Goal: Information Seeking & Learning: Compare options

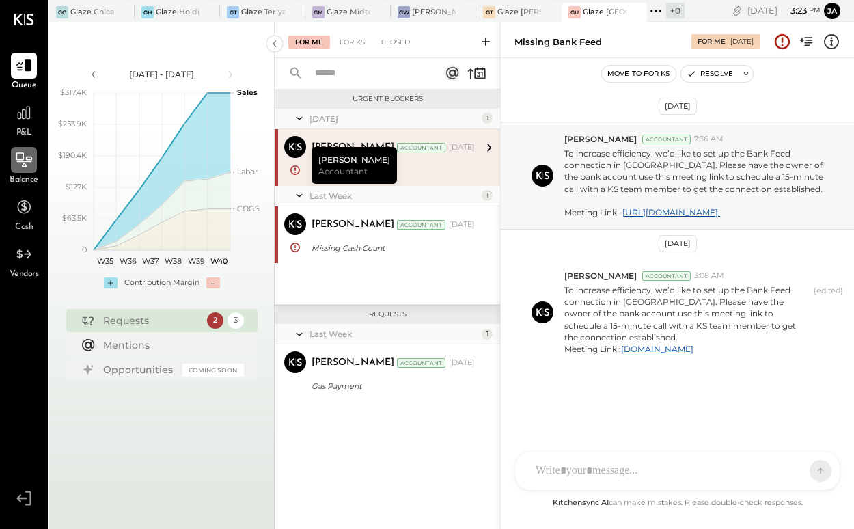
click at [34, 157] on div at bounding box center [24, 160] width 26 height 26
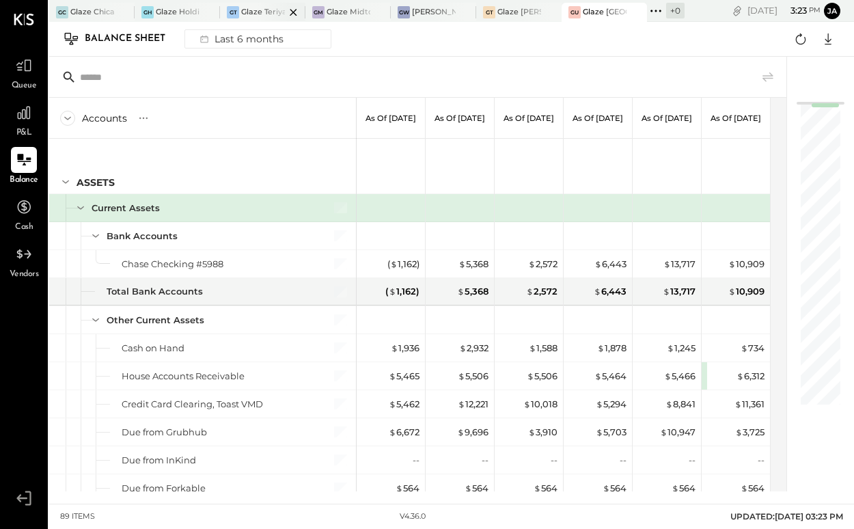
click at [269, 15] on div at bounding box center [282, 12] width 48 height 18
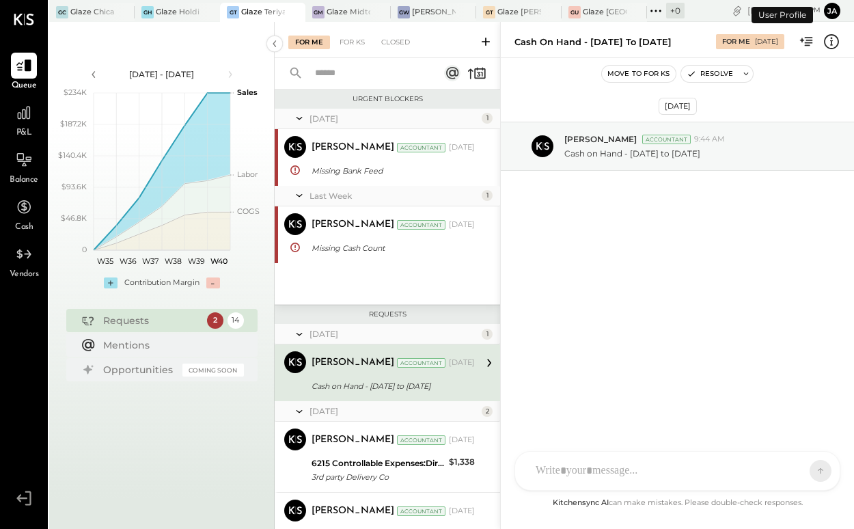
scroll to position [64, 0]
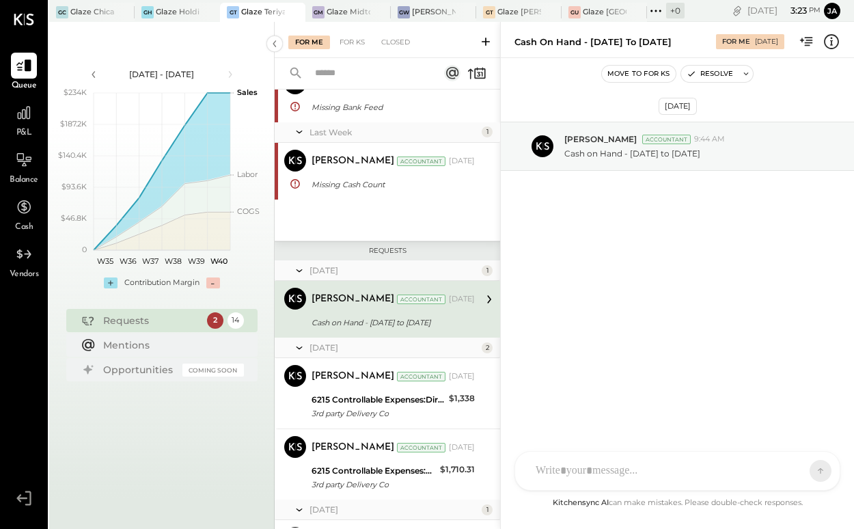
click at [13, 131] on div "P&L" at bounding box center [24, 120] width 26 height 40
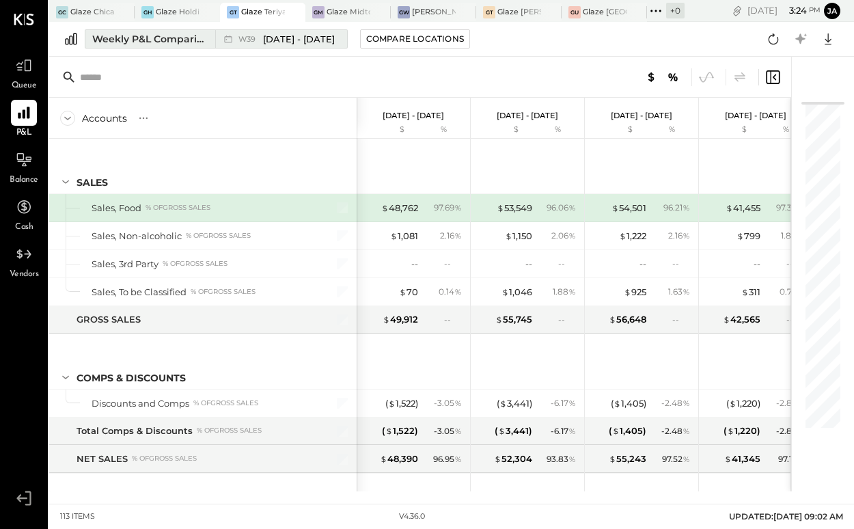
click at [139, 46] on button "Weekly P&L Comparison W39 Sep 22 - 28, 2025" at bounding box center [216, 38] width 263 height 19
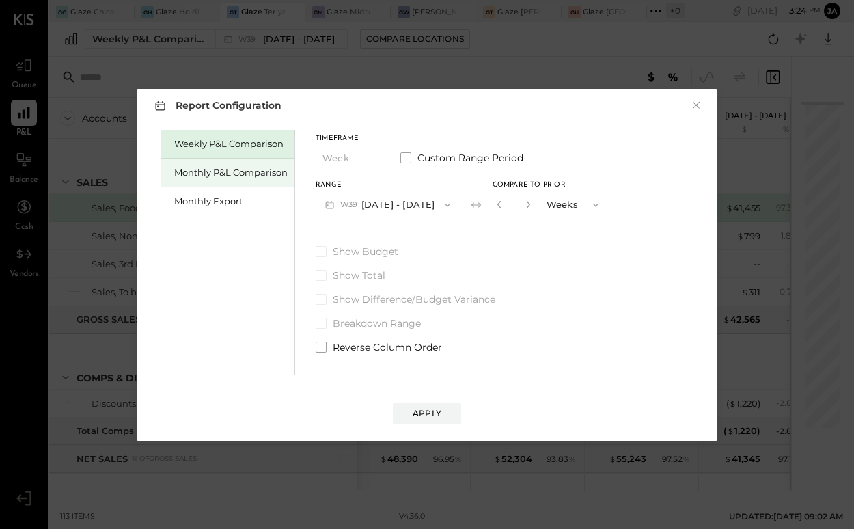
click at [238, 168] on div "Monthly P&L Comparison" at bounding box center [230, 172] width 113 height 13
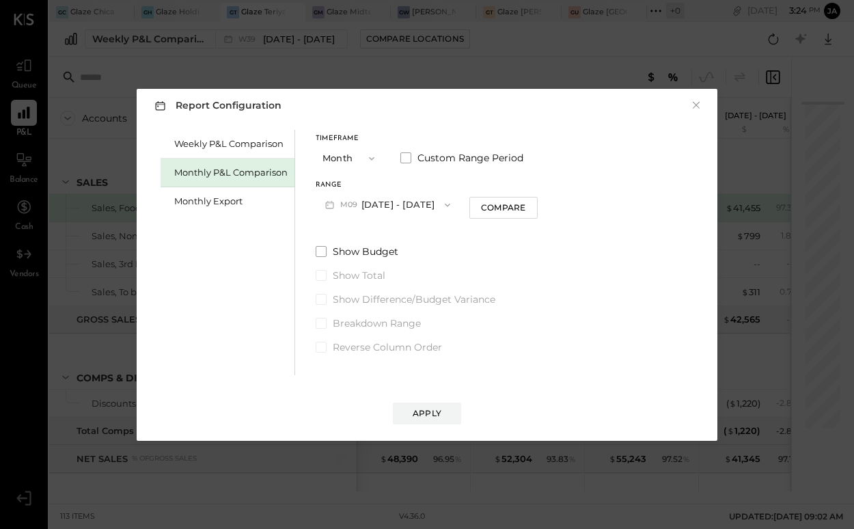
click at [384, 202] on button "M09 [DATE] - [DATE]" at bounding box center [388, 204] width 144 height 25
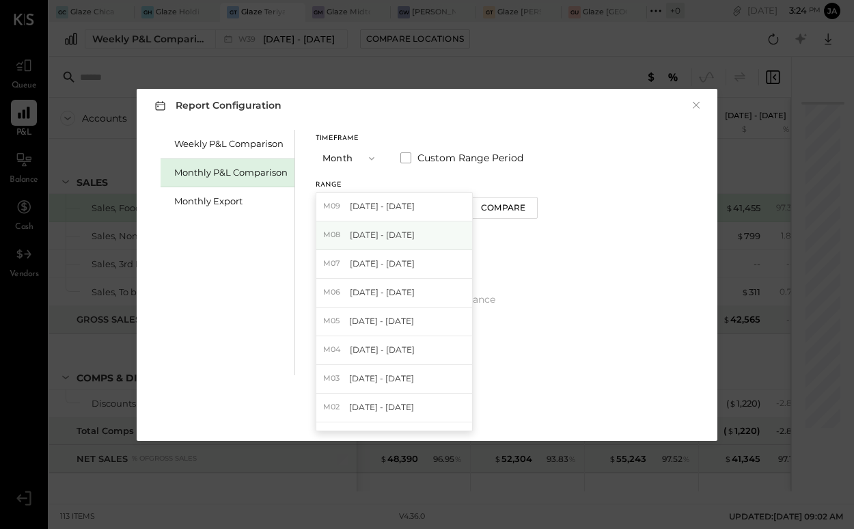
click at [385, 232] on span "[DATE] - [DATE]" at bounding box center [382, 235] width 65 height 12
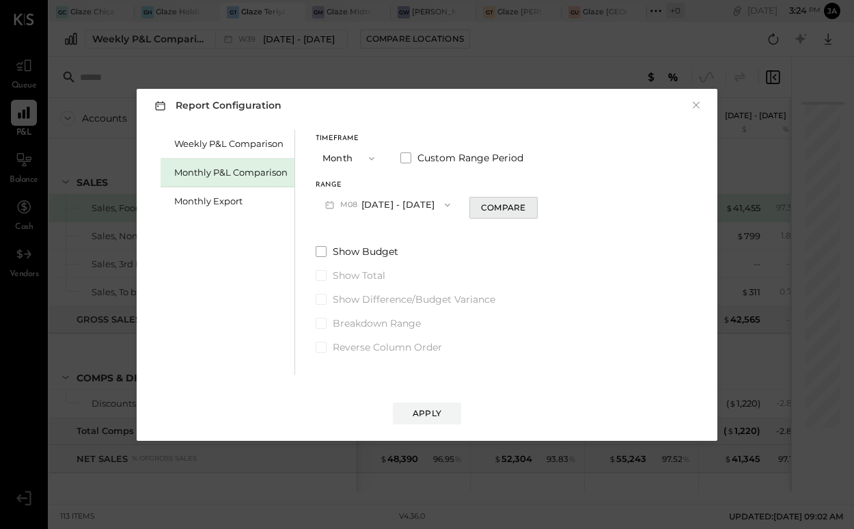
click at [481, 212] on div "Compare" at bounding box center [503, 208] width 44 height 12
click at [514, 204] on input "*" at bounding box center [514, 204] width 18 height 23
click at [524, 204] on icon "button" at bounding box center [528, 204] width 8 height 8
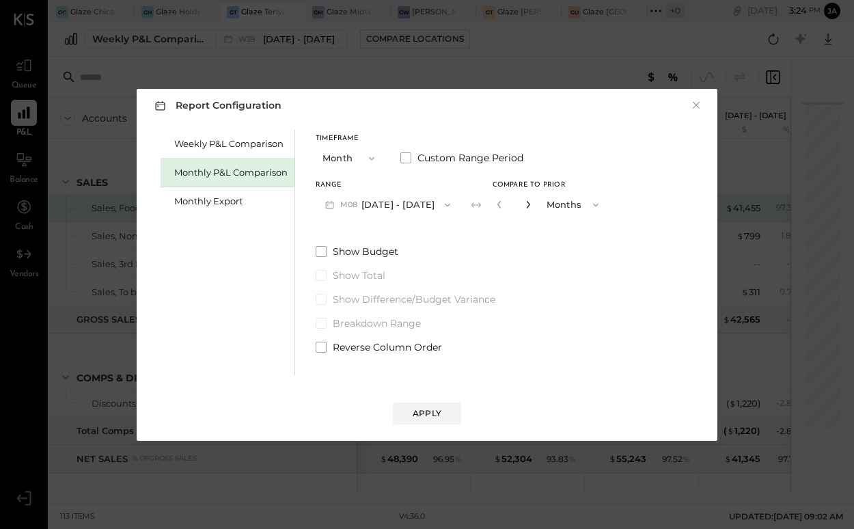
click at [524, 204] on icon "button" at bounding box center [528, 204] width 8 height 8
type input "*"
click at [435, 420] on button "Apply" at bounding box center [427, 414] width 68 height 22
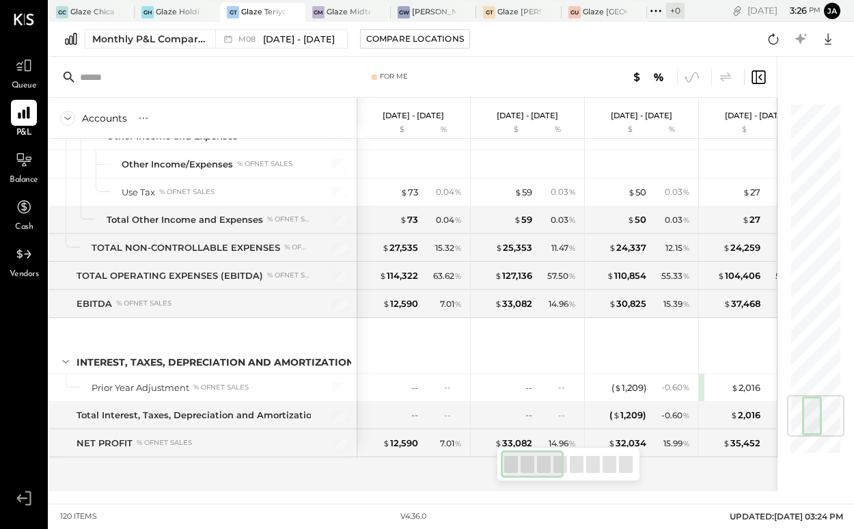
scroll to position [2620, 0]
click at [679, 467] on div "SALES Sales, Food % of GROSS SALES Sales, Non-alcoholic % of GROSS SALES Sales,…" at bounding box center [413, 315] width 729 height 353
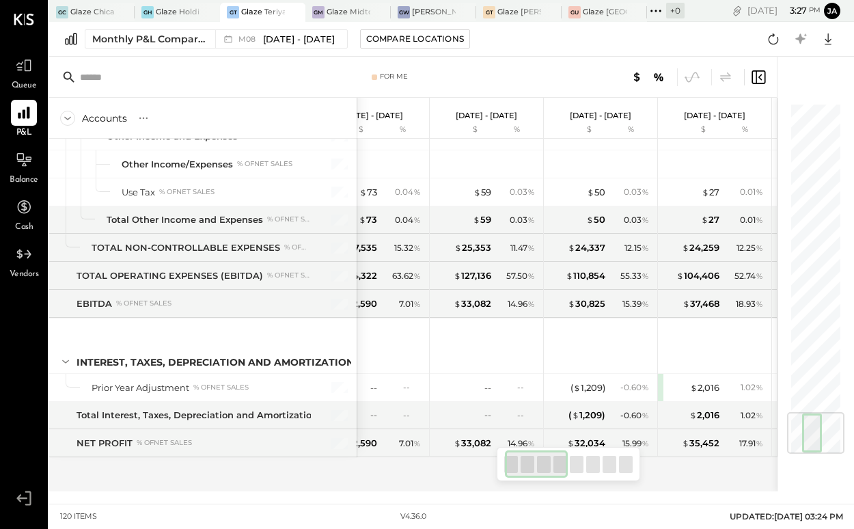
scroll to position [0, 14]
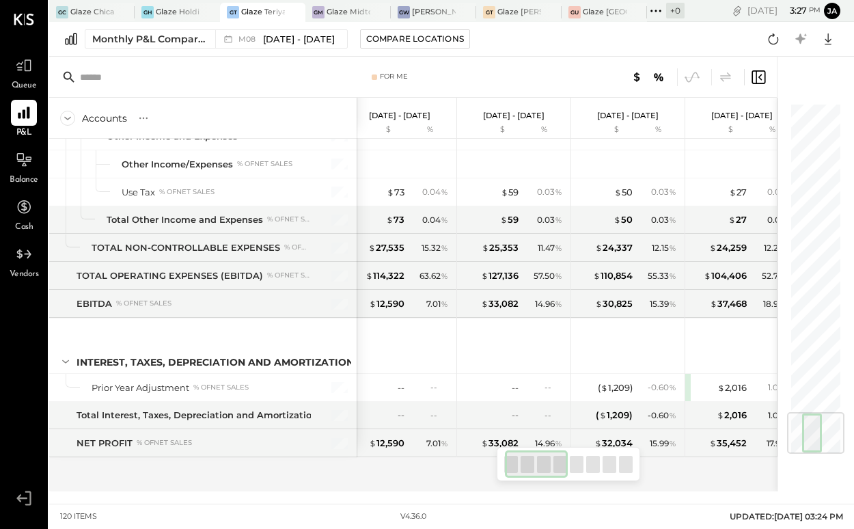
drag, startPoint x: 551, startPoint y: 461, endPoint x: 551, endPoint y: 480, distance: 19.8
click at [550, 480] on div at bounding box center [569, 464] width 144 height 34
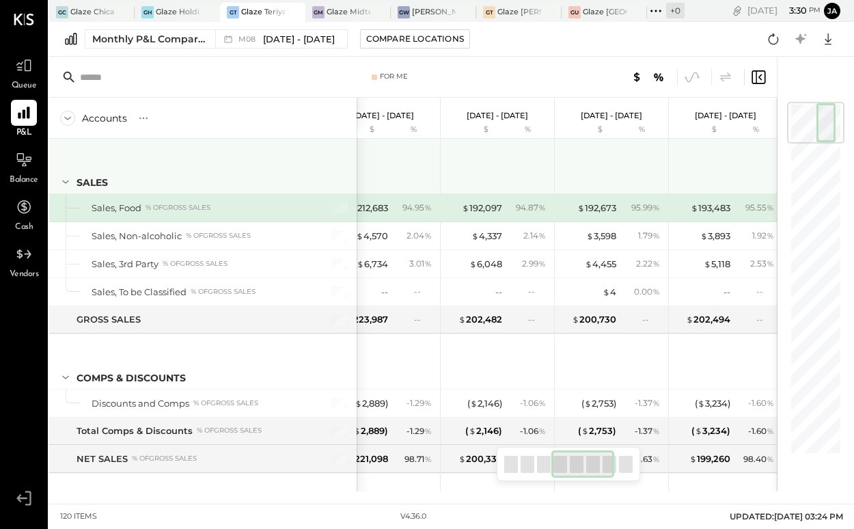
scroll to position [0, 0]
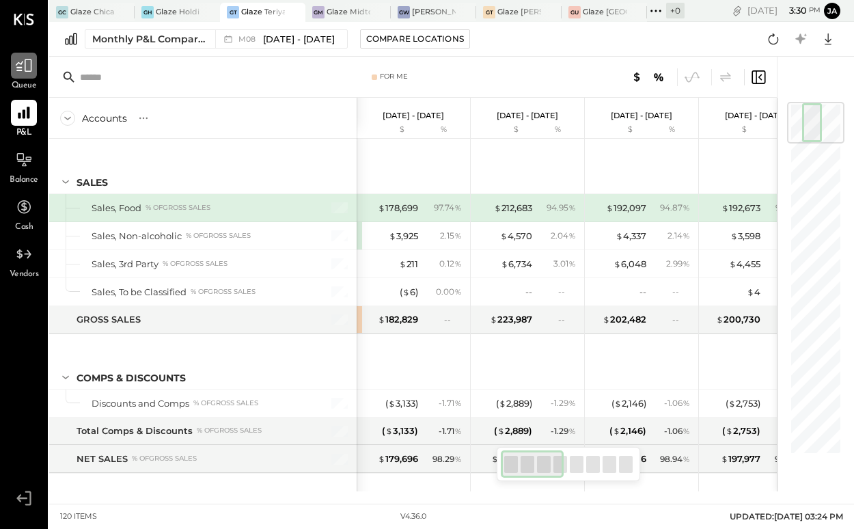
click at [23, 65] on icon at bounding box center [24, 66] width 18 height 18
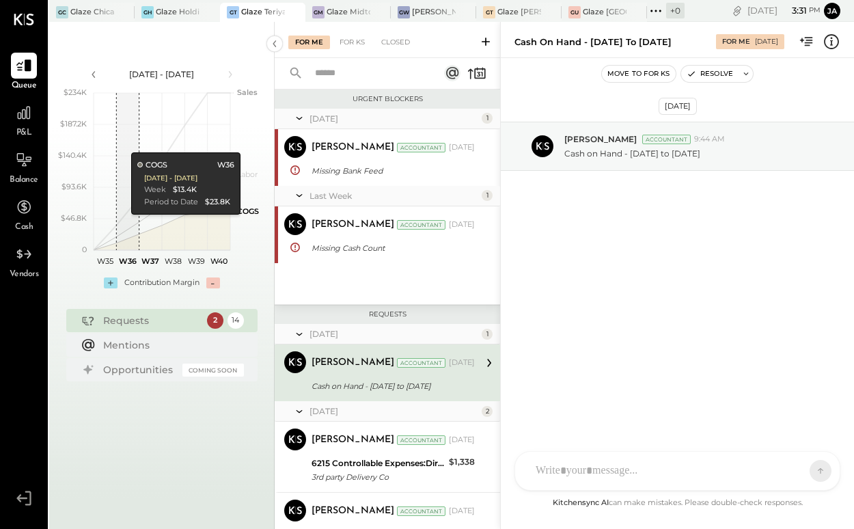
scroll to position [1, 0]
click at [27, 117] on icon at bounding box center [24, 113] width 14 height 14
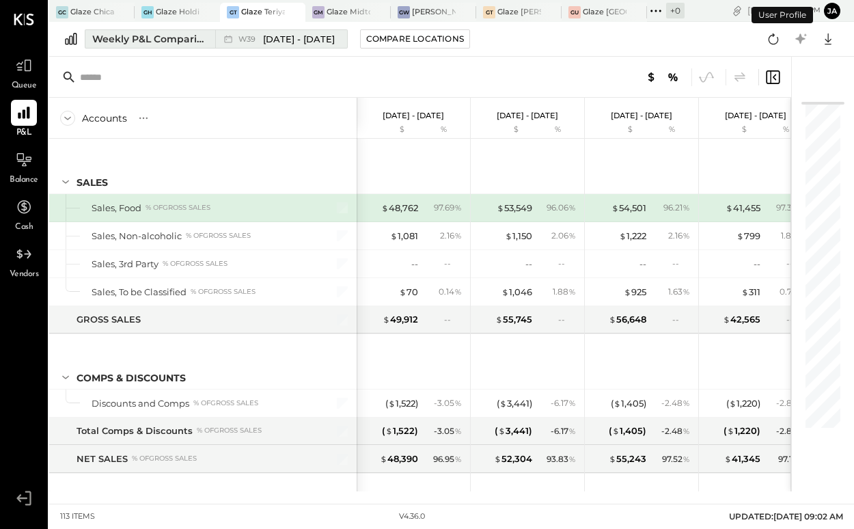
click at [157, 36] on div "Weekly P&L Comparison" at bounding box center [149, 39] width 115 height 14
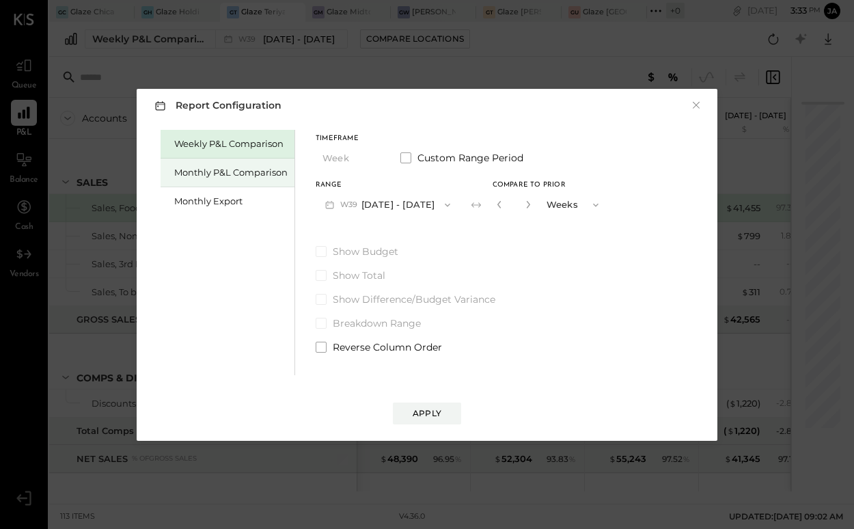
click at [255, 178] on div "Monthly P&L Comparison" at bounding box center [228, 173] width 134 height 29
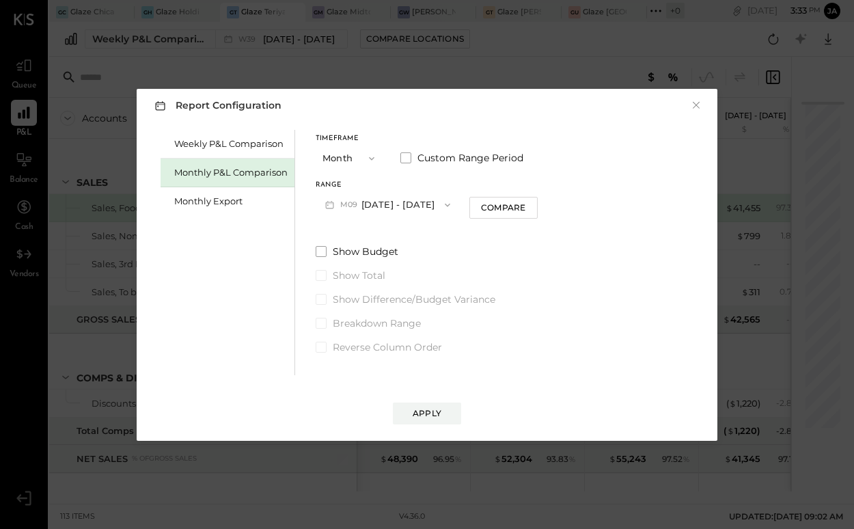
click at [390, 208] on button "M09 [DATE] - [DATE]" at bounding box center [388, 204] width 144 height 25
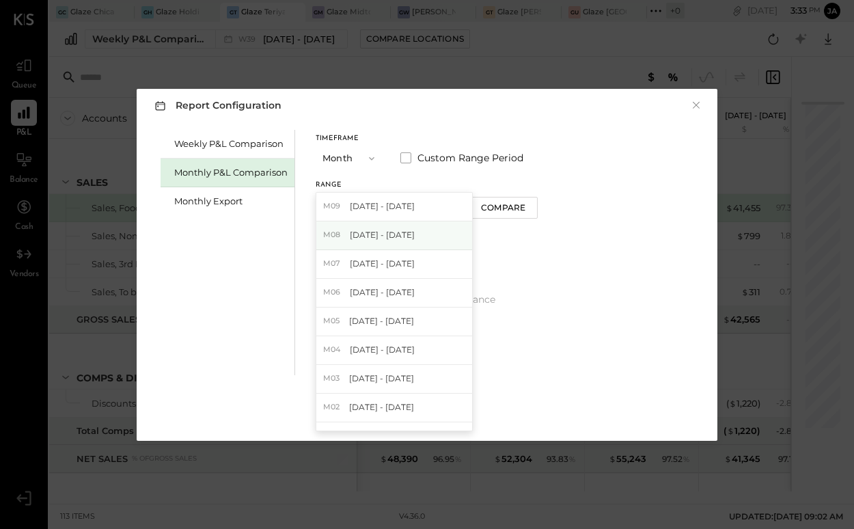
click at [388, 243] on div "M08 [DATE] - [DATE]" at bounding box center [394, 235] width 156 height 29
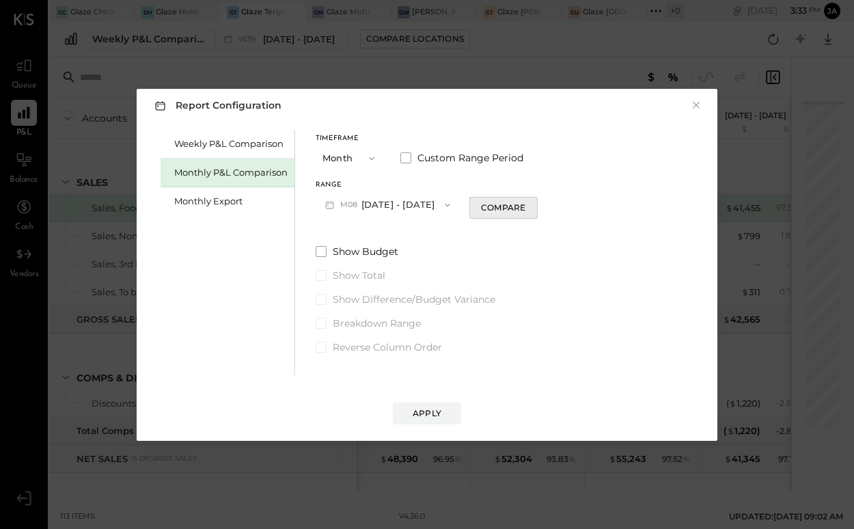
click at [515, 211] on div "Compare" at bounding box center [503, 208] width 44 height 12
click at [523, 198] on button "button" at bounding box center [528, 204] width 11 height 15
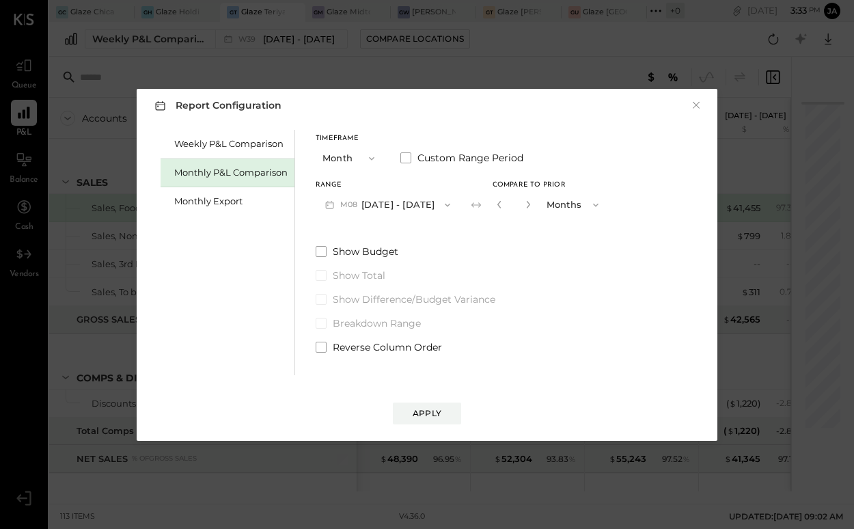
click at [523, 198] on button "button" at bounding box center [528, 204] width 11 height 15
click at [495, 204] on icon "button" at bounding box center [499, 204] width 8 height 8
type input "*"
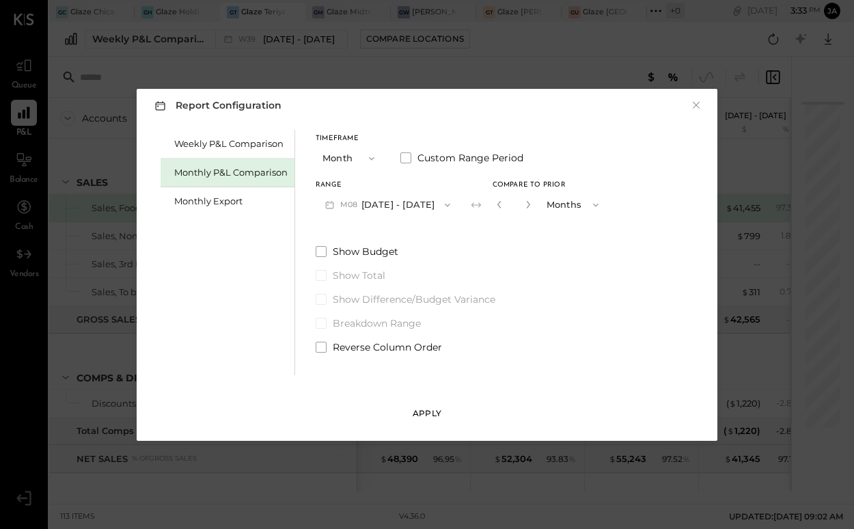
click at [431, 414] on div "Apply" at bounding box center [427, 413] width 29 height 12
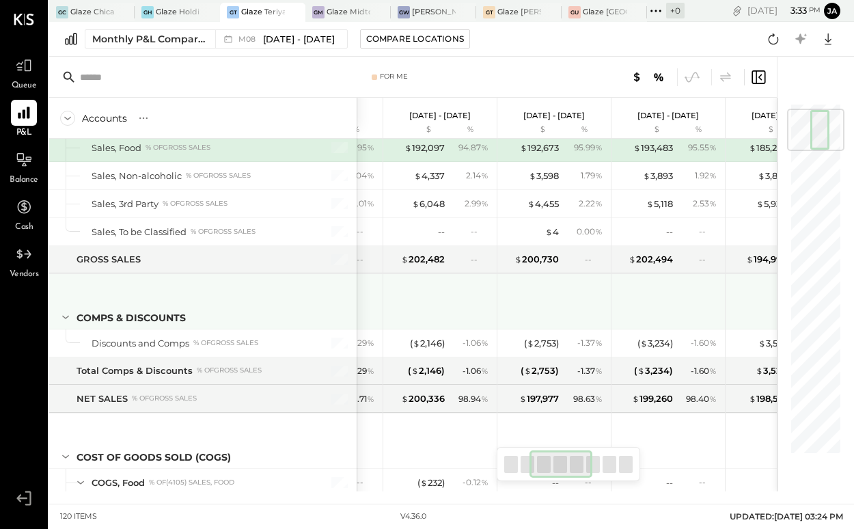
scroll to position [0, 182]
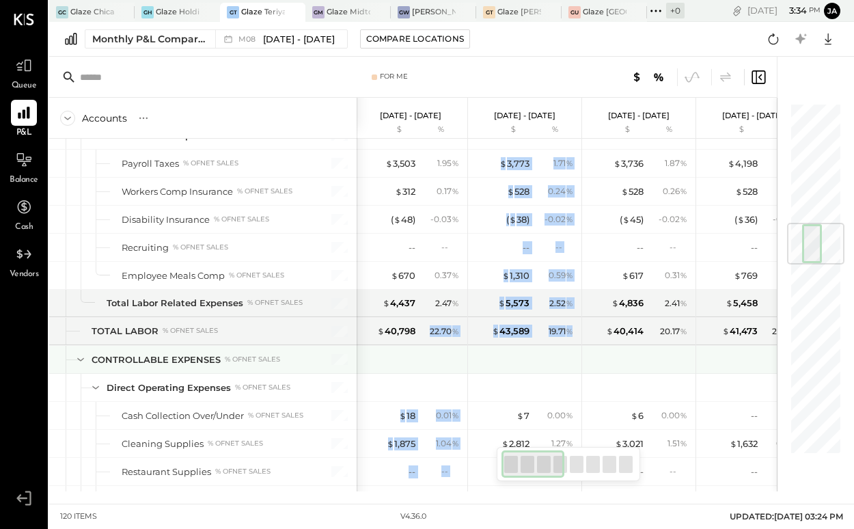
drag, startPoint x: 429, startPoint y: 331, endPoint x: 541, endPoint y: 371, distance: 118.2
click at [541, 372] on div at bounding box center [526, 359] width 103 height 27
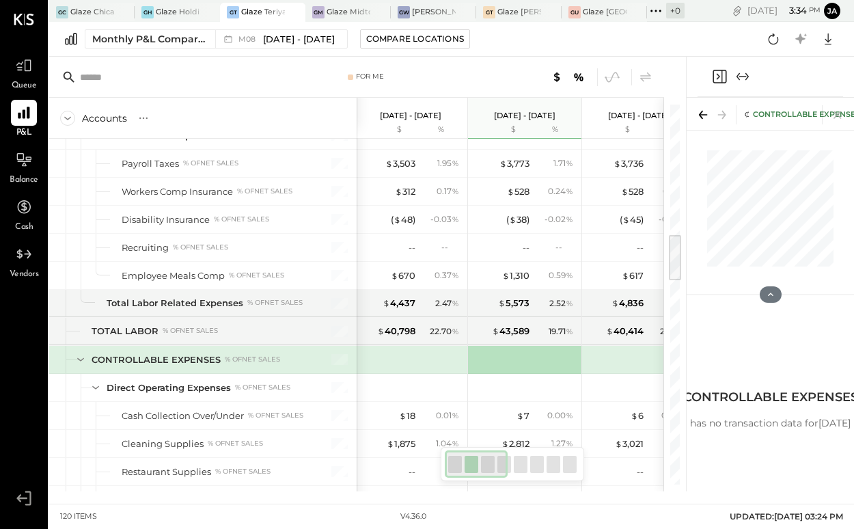
click at [747, 74] on icon "Expand panel (e)" at bounding box center [747, 77] width 3 height 8
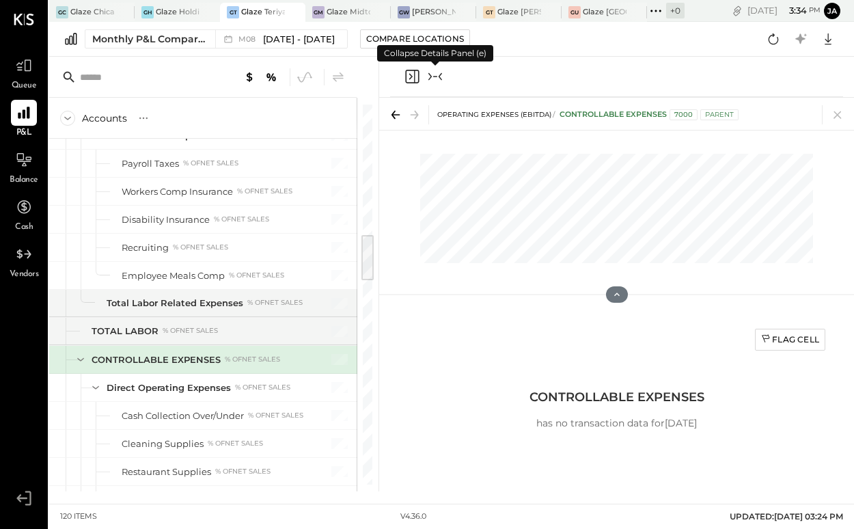
click at [406, 79] on icon "Close panel" at bounding box center [412, 77] width 14 height 14
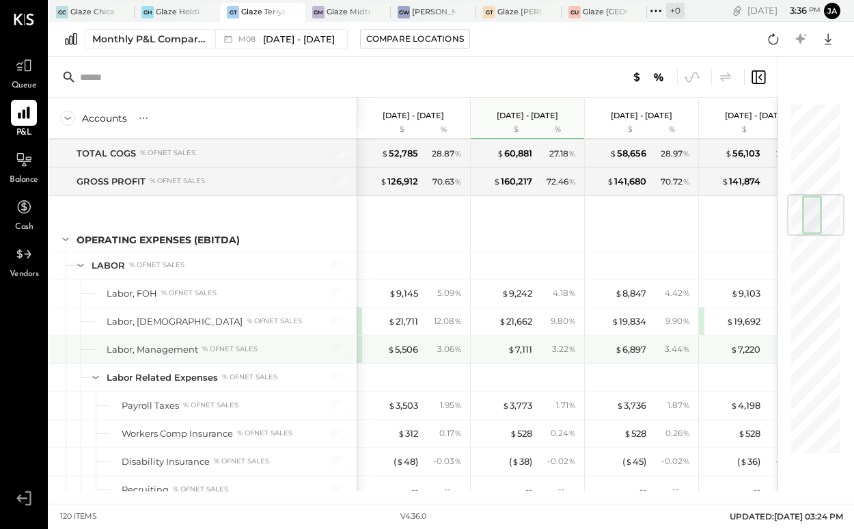
click at [405, 357] on div "$ 5,506 3.06 %" at bounding box center [415, 349] width 103 height 27
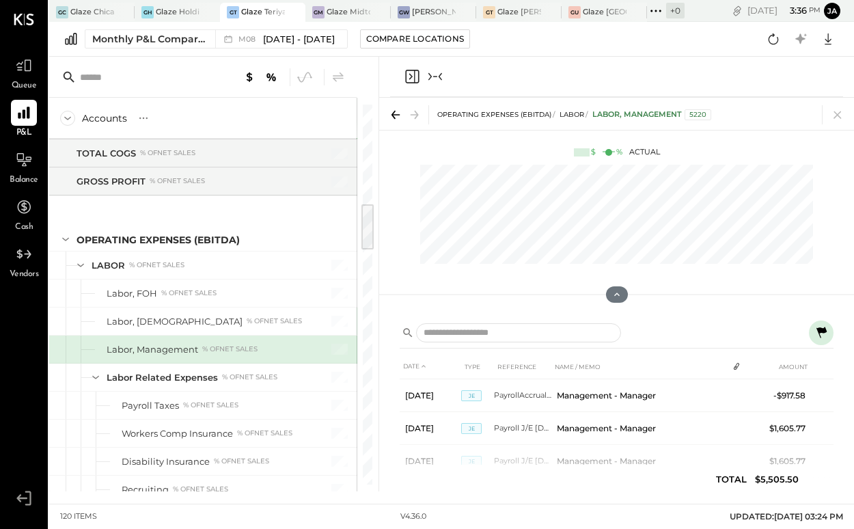
click at [407, 77] on icon "Close panel" at bounding box center [412, 77] width 14 height 14
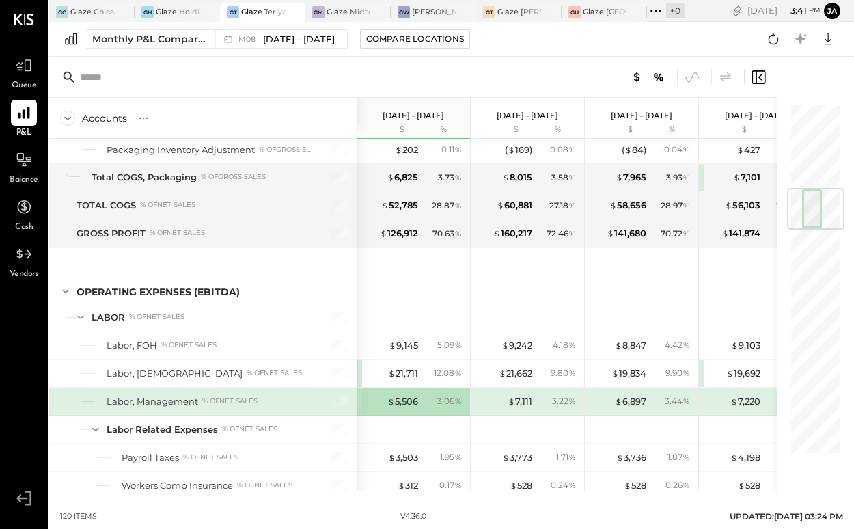
scroll to position [721, 0]
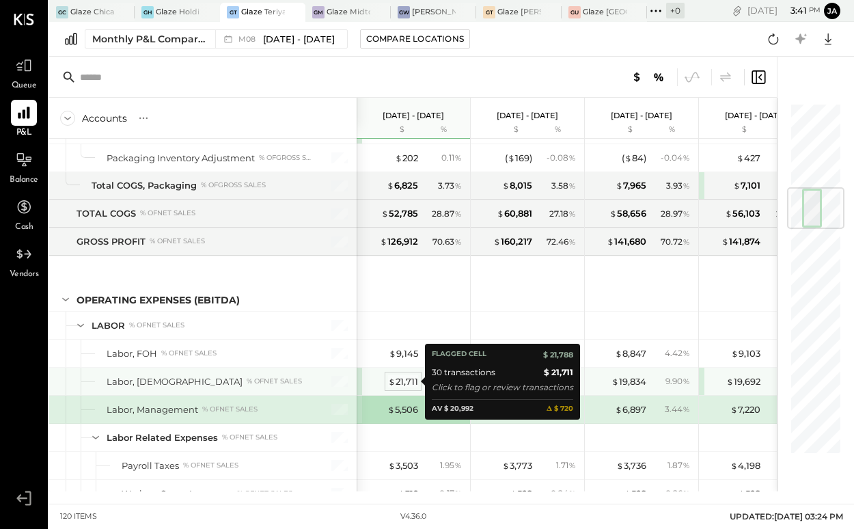
click at [405, 382] on div "$ 21,711" at bounding box center [403, 381] width 30 height 13
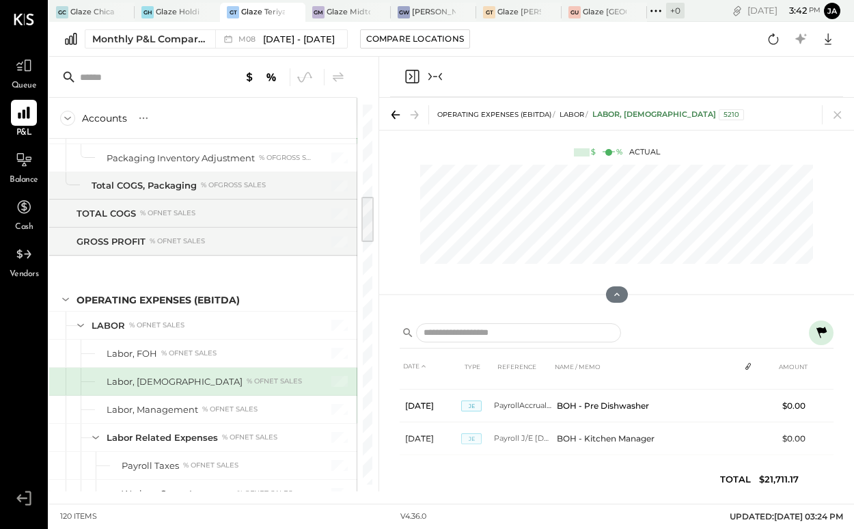
scroll to position [92, 0]
click at [409, 77] on icon "Close panel" at bounding box center [412, 76] width 16 height 16
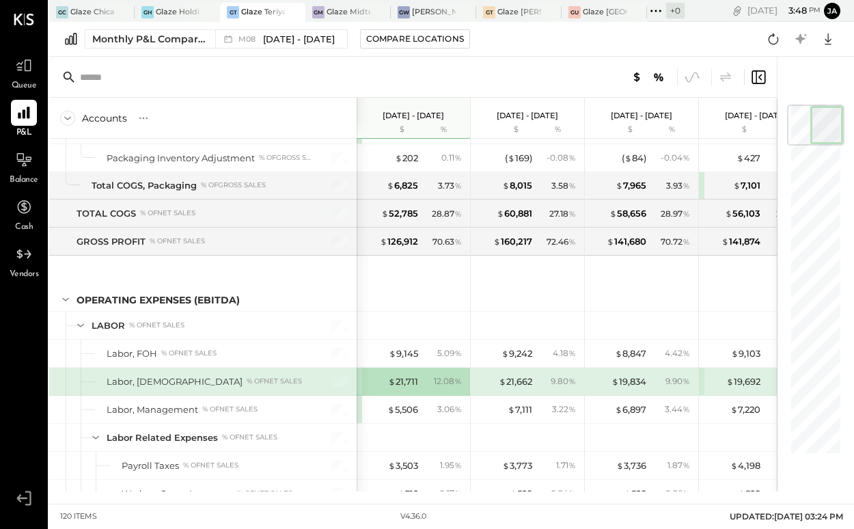
click at [659, 37] on div "Monthly P&L Comparison M08 Aug 1 - 31, 2025 Compare Locations Google Sheets Exc…" at bounding box center [451, 39] width 805 height 35
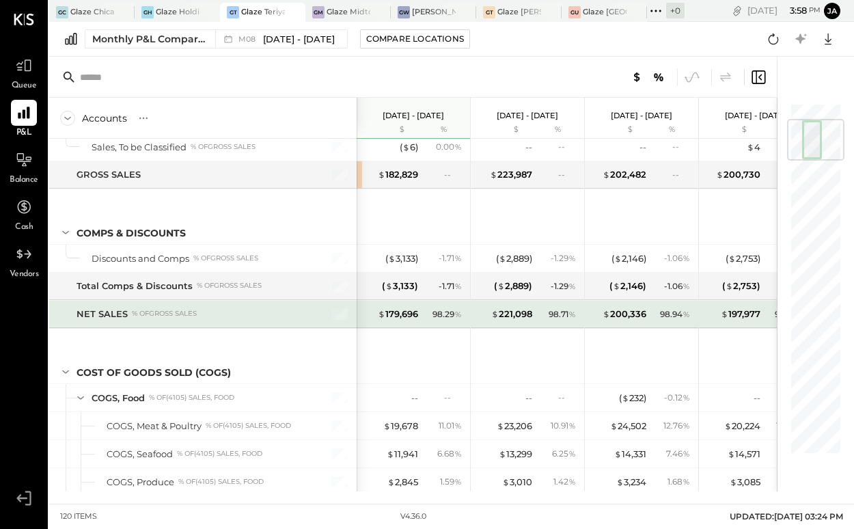
scroll to position [146, 0]
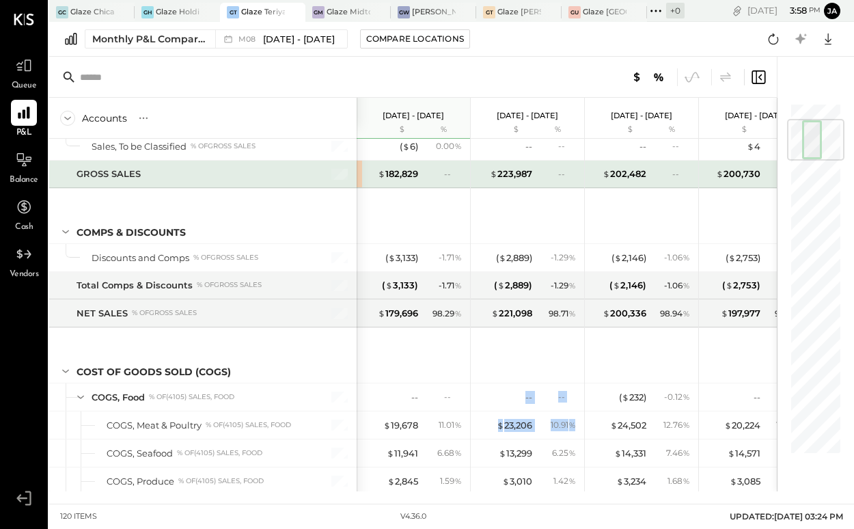
drag, startPoint x: 560, startPoint y: 373, endPoint x: 575, endPoint y: 435, distance: 64.1
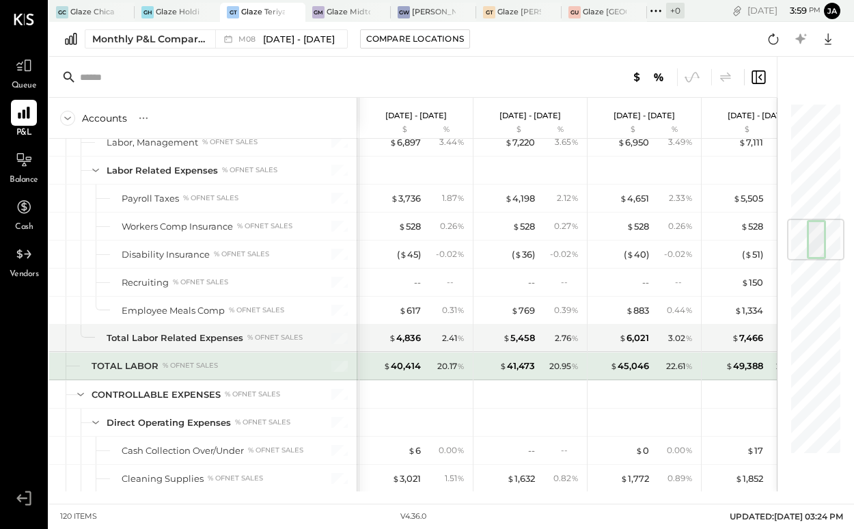
scroll to position [0, 0]
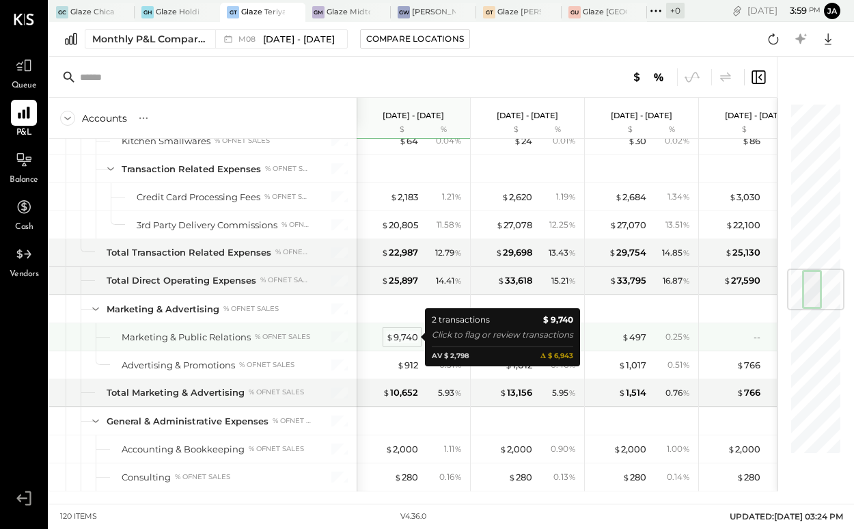
click at [402, 340] on div "$ 9,740" at bounding box center [402, 337] width 32 height 13
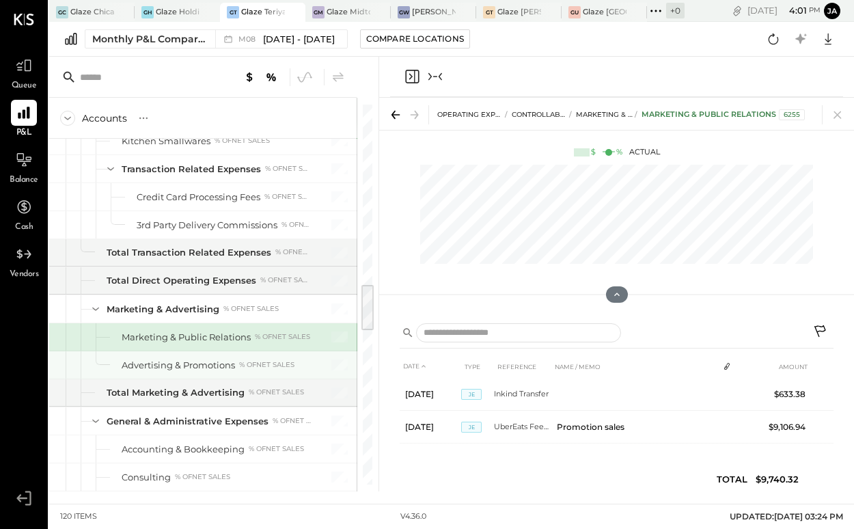
scroll to position [1, 0]
click at [29, 115] on icon at bounding box center [23, 113] width 13 height 13
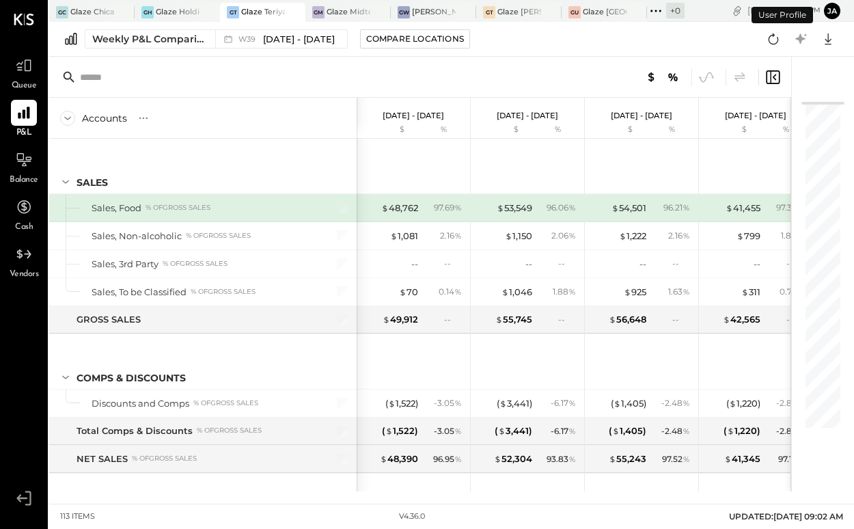
click at [24, 494] on icon at bounding box center [24, 498] width 25 height 21
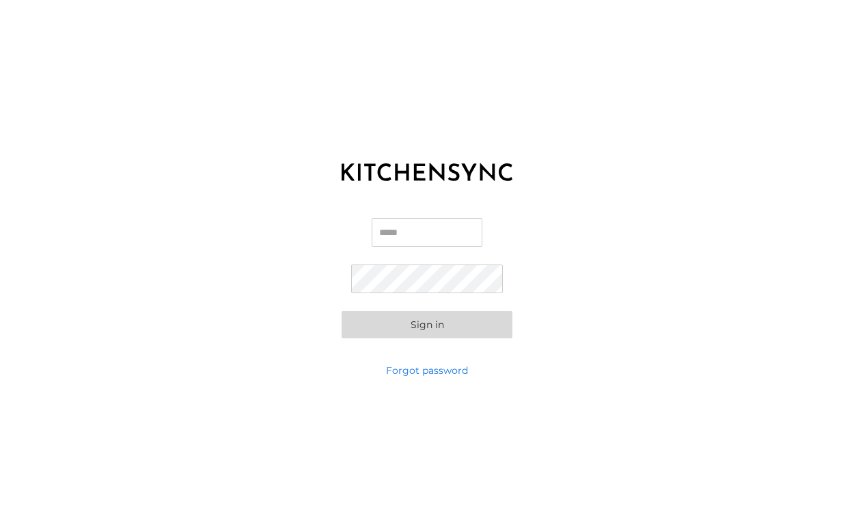
click at [262, 413] on div "KITCHEN SYNC LOGIN Email Password Sign in Forgot password" at bounding box center [427, 264] width 854 height 529
type input "**********"
click at [427, 325] on button "Sign in" at bounding box center [427, 324] width 171 height 27
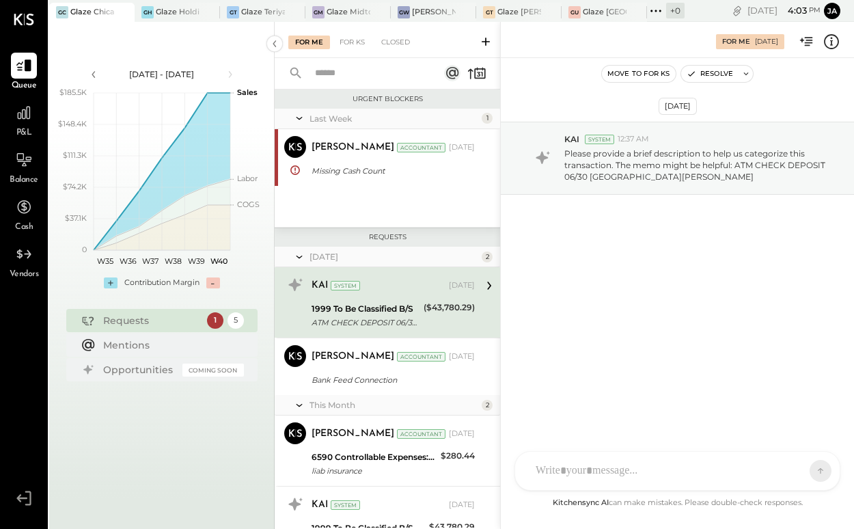
click at [152, 305] on div "[DATE] - [DATE] polygon, polyline { transition: fill-opacity 0.1s, stroke-opaci…" at bounding box center [162, 286] width 226 height 529
click at [152, 323] on div "Requests" at bounding box center [151, 321] width 97 height 14
click at [382, 303] on div "1999 To Be Classified B/S" at bounding box center [366, 309] width 108 height 14
click at [595, 476] on div "KP [PERSON_NAME] TP [PERSON_NAME] MC [PERSON_NAME] [PERSON_NAME] [PERSON_NAME] …" at bounding box center [678, 471] width 326 height 40
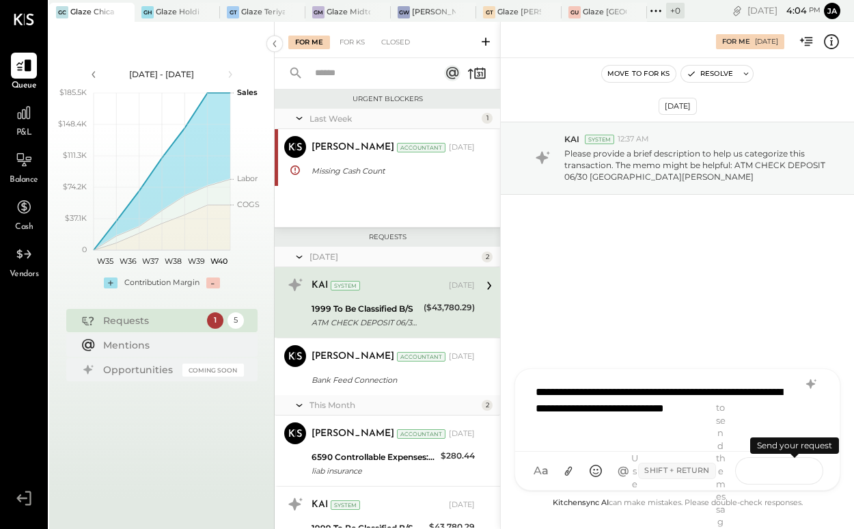
click at [796, 468] on icon at bounding box center [795, 470] width 14 height 14
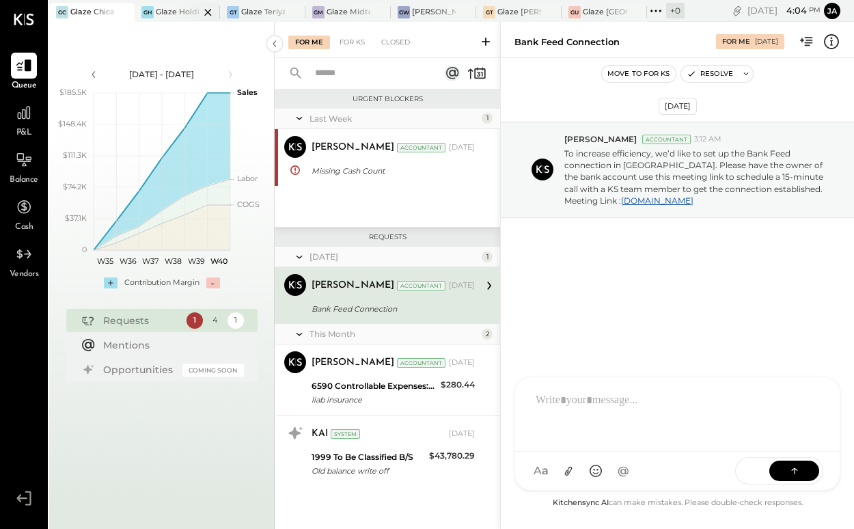
click at [182, 14] on div at bounding box center [196, 12] width 48 height 18
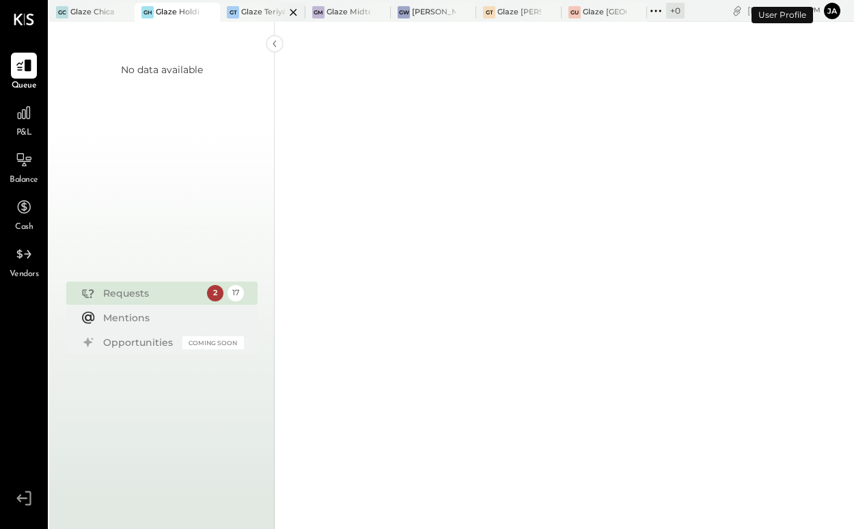
click at [271, 14] on div at bounding box center [282, 12] width 48 height 18
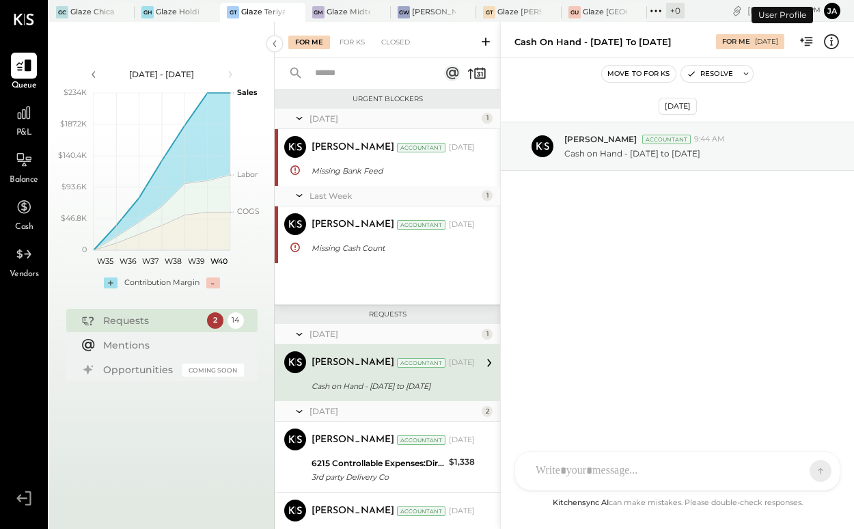
scroll to position [64, 0]
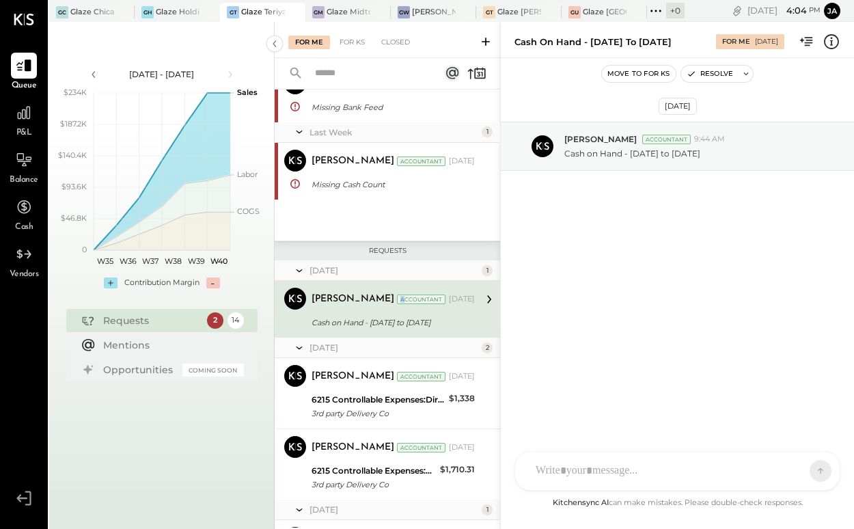
click at [397, 299] on div "Accountant" at bounding box center [421, 300] width 49 height 10
click at [349, 316] on div "Cash on Hand - [DATE] to [DATE]" at bounding box center [391, 323] width 159 height 14
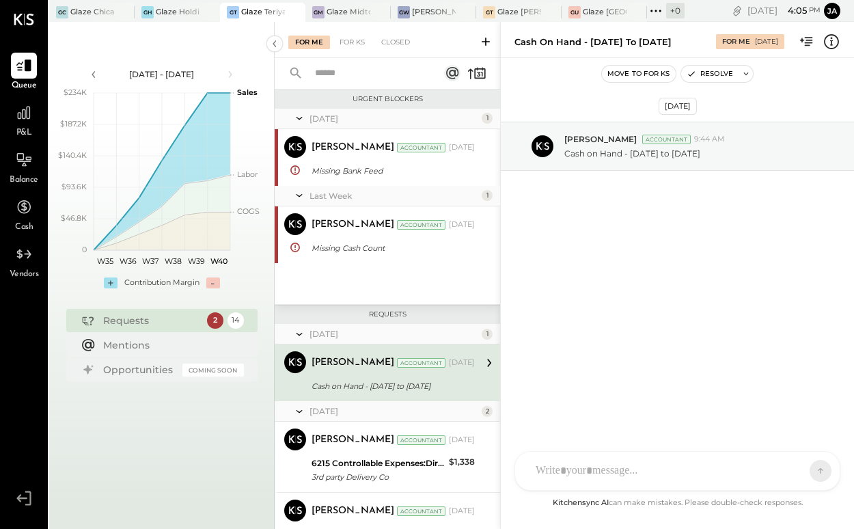
scroll to position [0, 0]
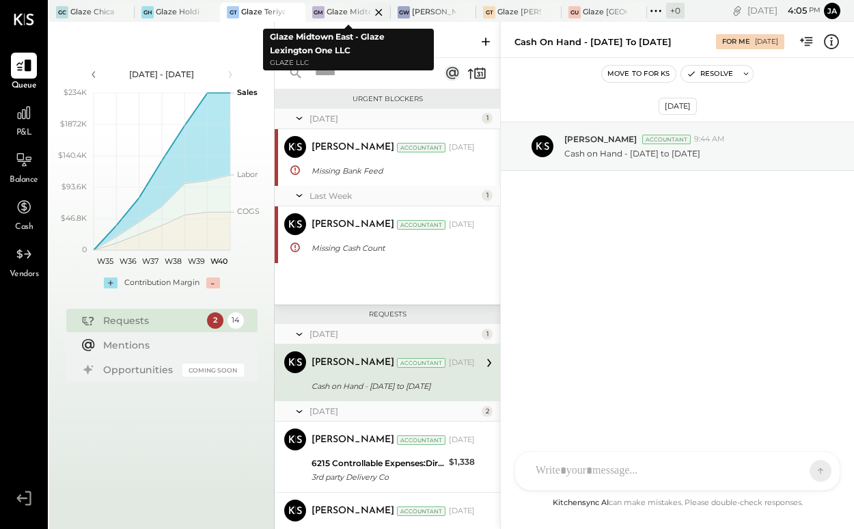
click at [353, 5] on div at bounding box center [367, 12] width 48 height 18
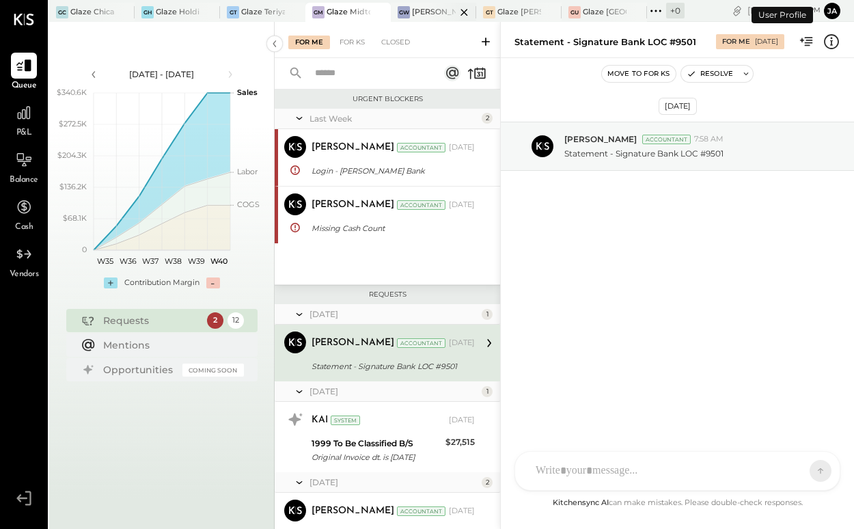
scroll to position [44, 0]
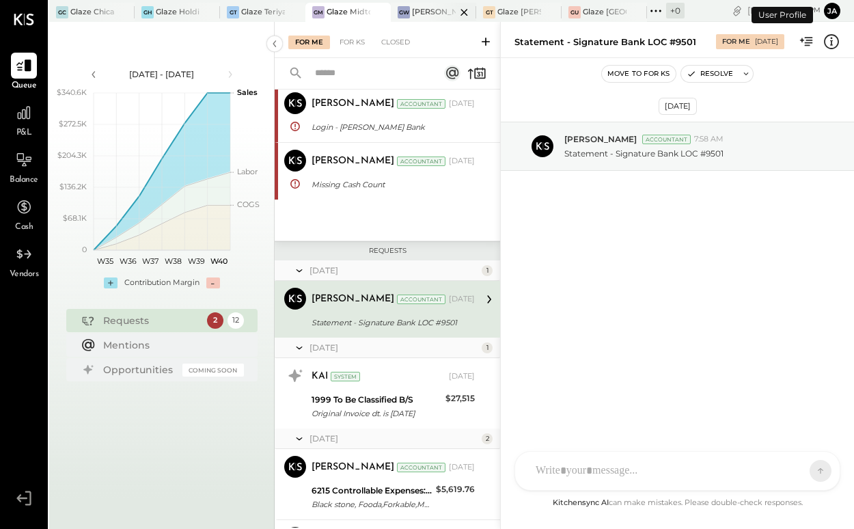
click at [422, 10] on div "[PERSON_NAME] - Glaze Williamsburg One LLC" at bounding box center [434, 12] width 44 height 11
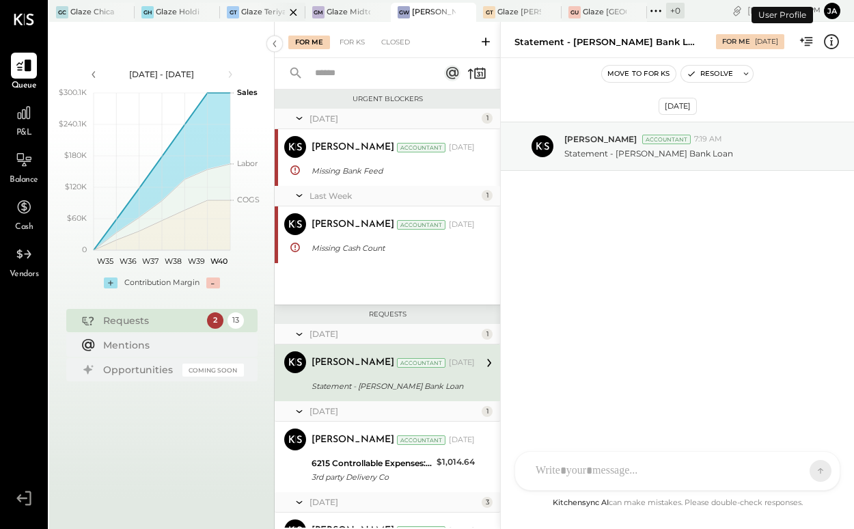
scroll to position [64, 0]
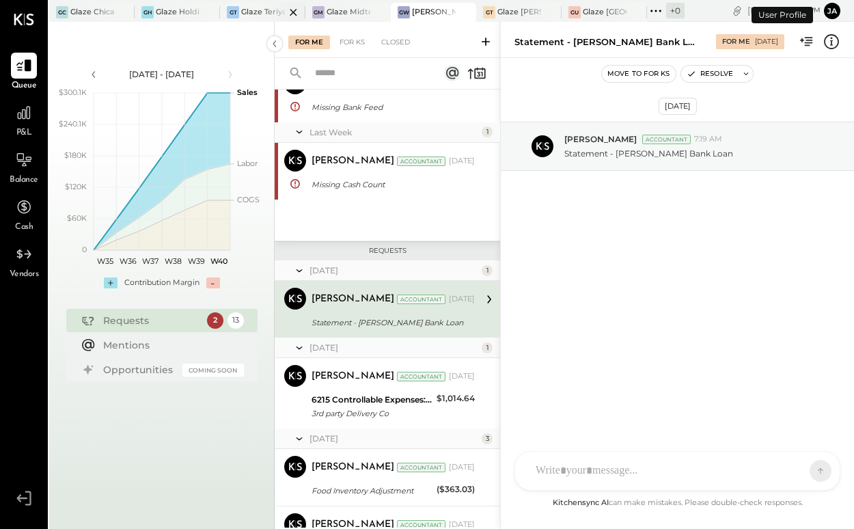
click at [267, 4] on div at bounding box center [282, 12] width 48 height 18
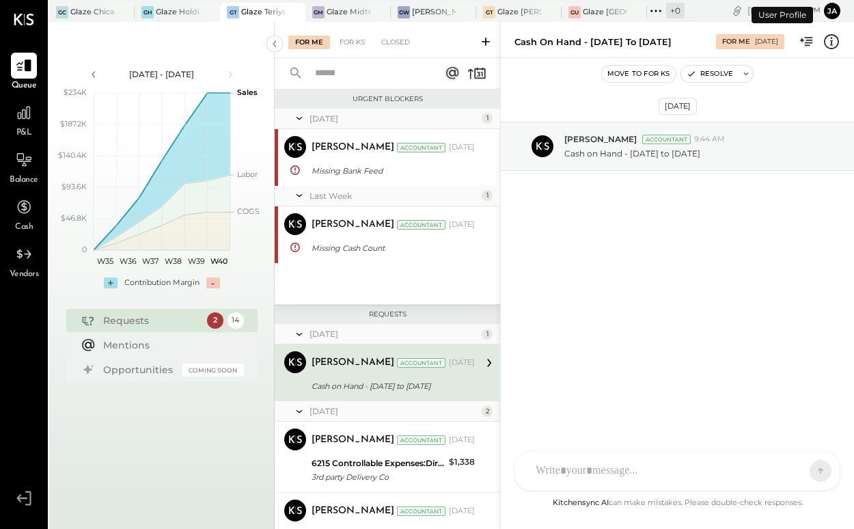
scroll to position [64, 0]
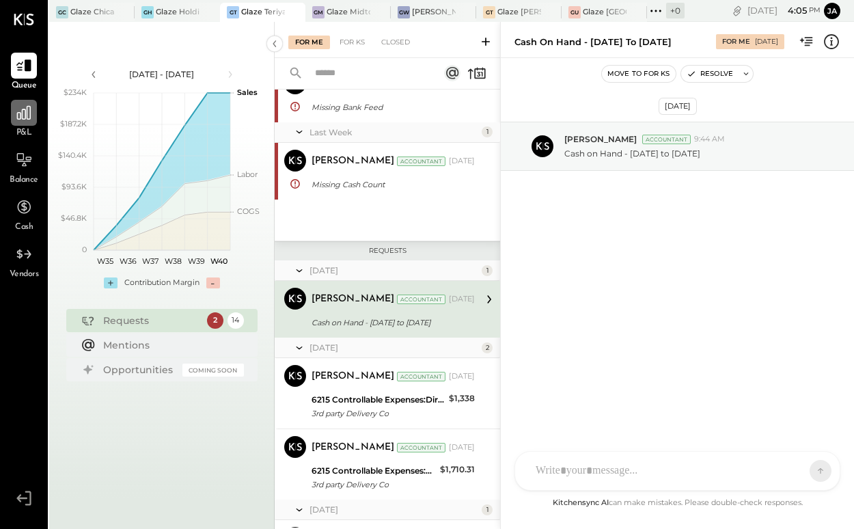
click at [22, 125] on div at bounding box center [24, 113] width 26 height 26
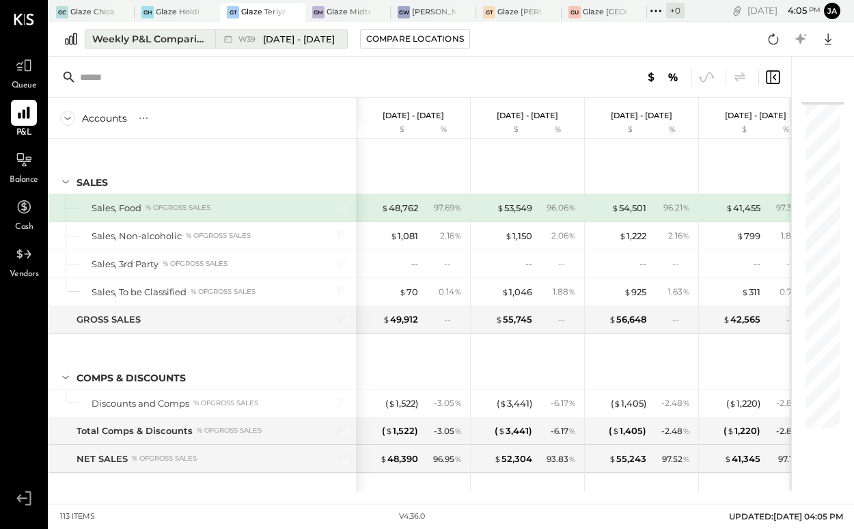
click at [183, 40] on div "Weekly P&L Comparison" at bounding box center [149, 39] width 115 height 14
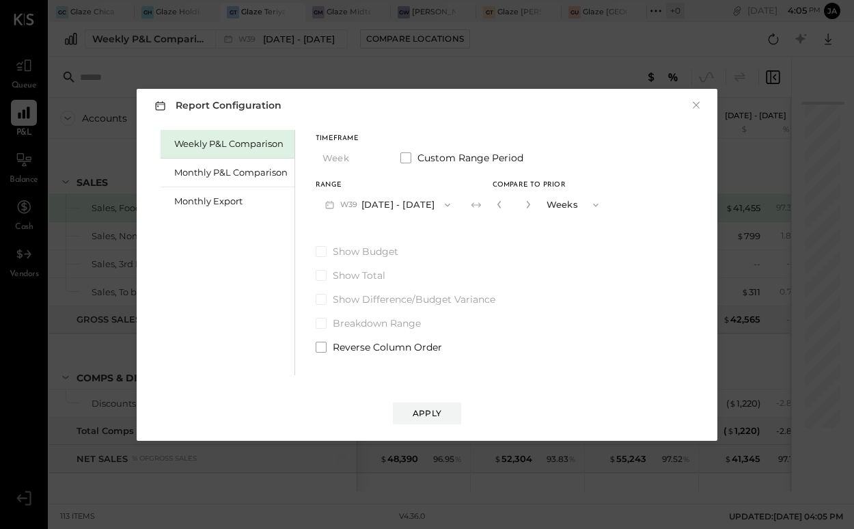
click at [185, 157] on div "Weekly P&L Comparison" at bounding box center [228, 144] width 134 height 29
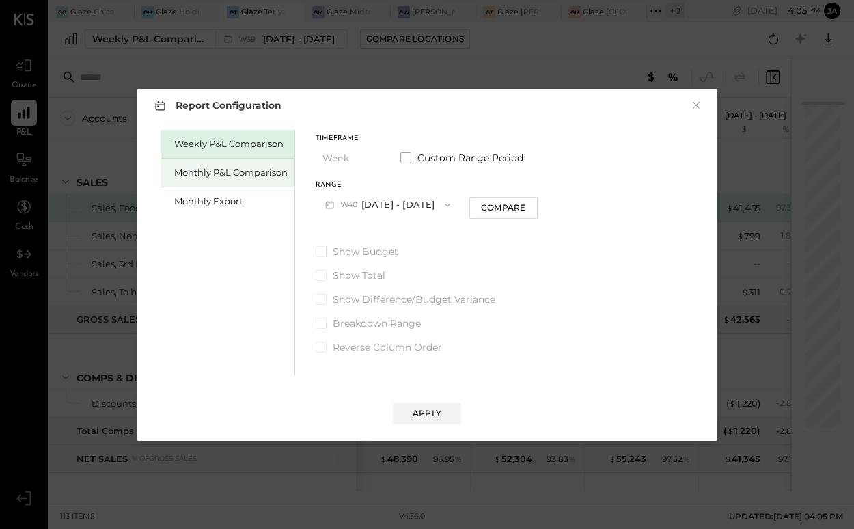
click at [185, 165] on div "Monthly P&L Comparison" at bounding box center [228, 173] width 134 height 29
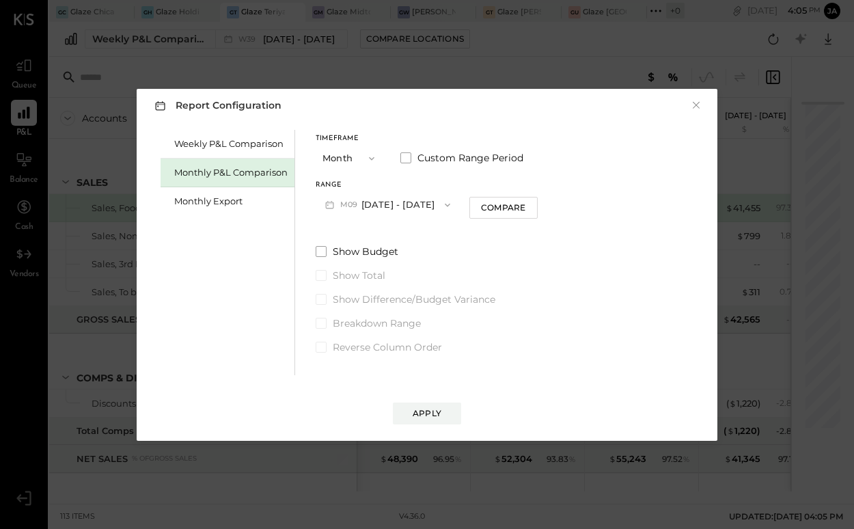
click at [386, 213] on button "M09 [DATE] - [DATE]" at bounding box center [388, 204] width 144 height 25
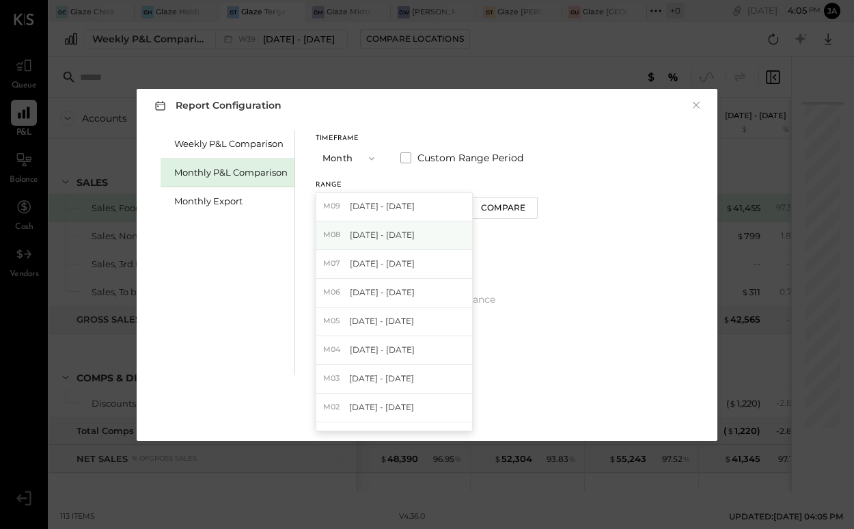
click at [382, 243] on div "M08 [DATE] - [DATE]" at bounding box center [394, 235] width 156 height 29
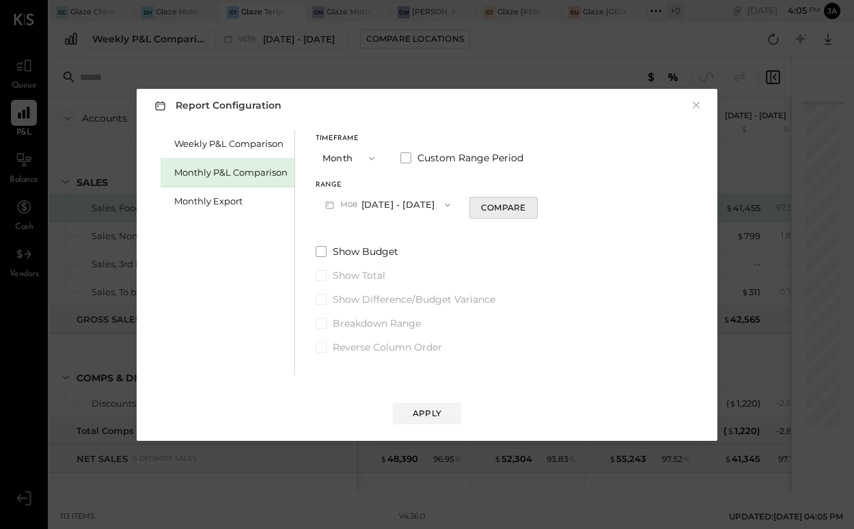
click at [501, 211] on div "Compare" at bounding box center [503, 208] width 44 height 12
click at [517, 198] on input "*" at bounding box center [514, 204] width 18 height 23
click at [524, 204] on icon "button" at bounding box center [528, 204] width 8 height 8
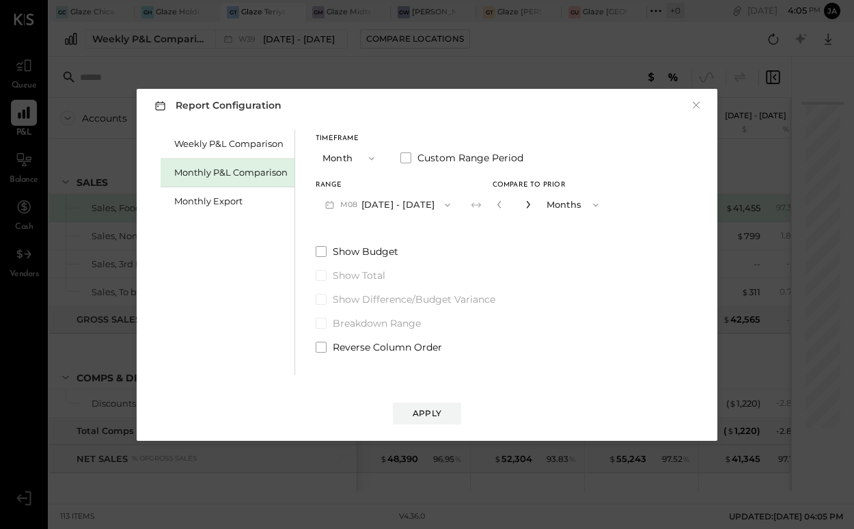
click at [524, 204] on icon "button" at bounding box center [528, 204] width 8 height 8
type input "*"
click at [420, 418] on div "Apply" at bounding box center [427, 413] width 29 height 12
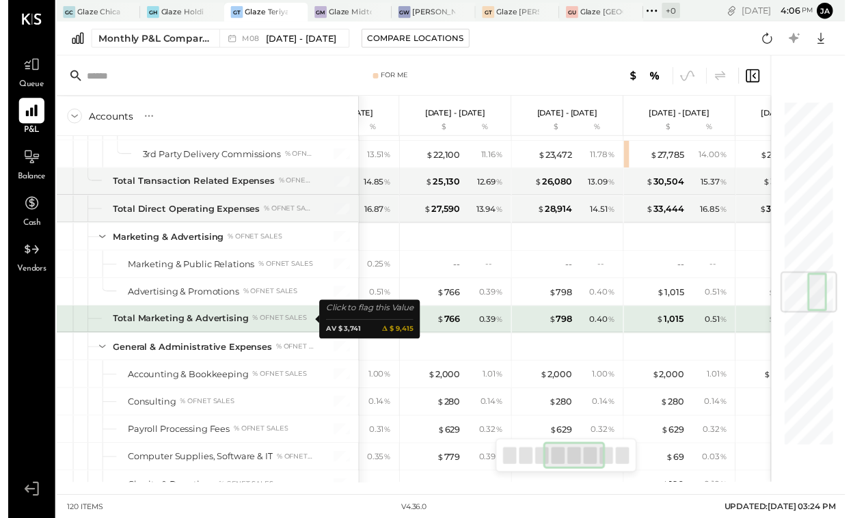
scroll to position [0, 323]
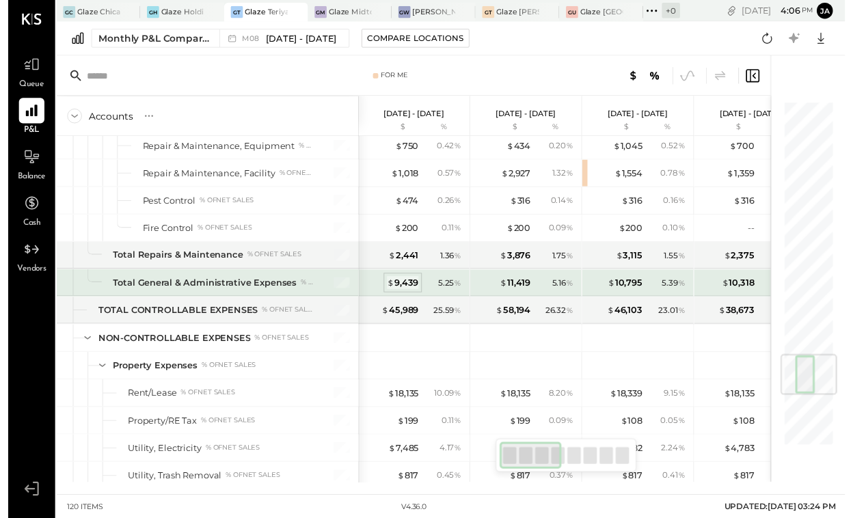
click at [406, 290] on div "$ 9,439" at bounding box center [402, 288] width 32 height 13
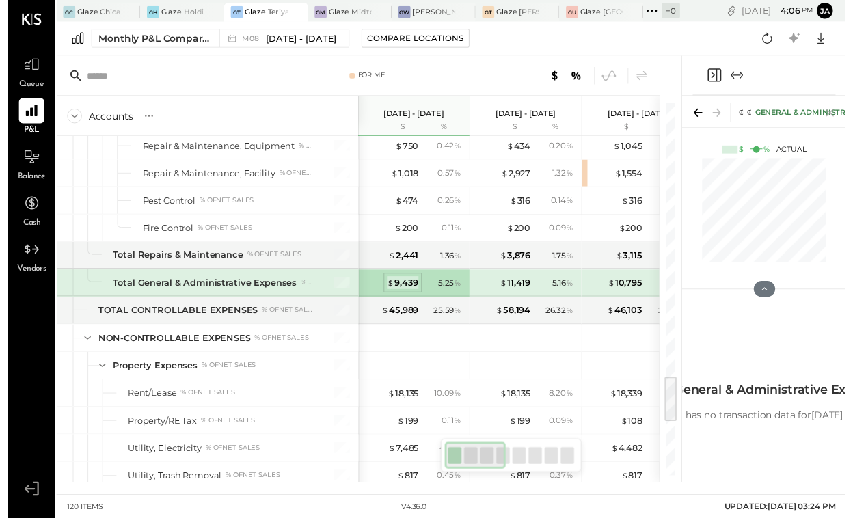
click at [400, 282] on div "$ 9,439" at bounding box center [402, 288] width 32 height 13
click at [752, 57] on div at bounding box center [771, 77] width 146 height 40
click at [742, 68] on icon "Expand panel (e)" at bounding box center [743, 76] width 16 height 16
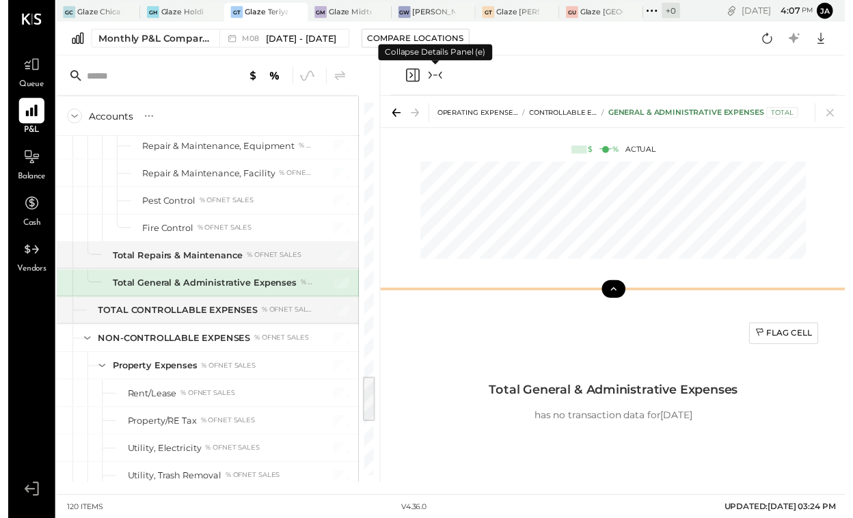
click at [616, 292] on div at bounding box center [616, 294] width 475 height 27
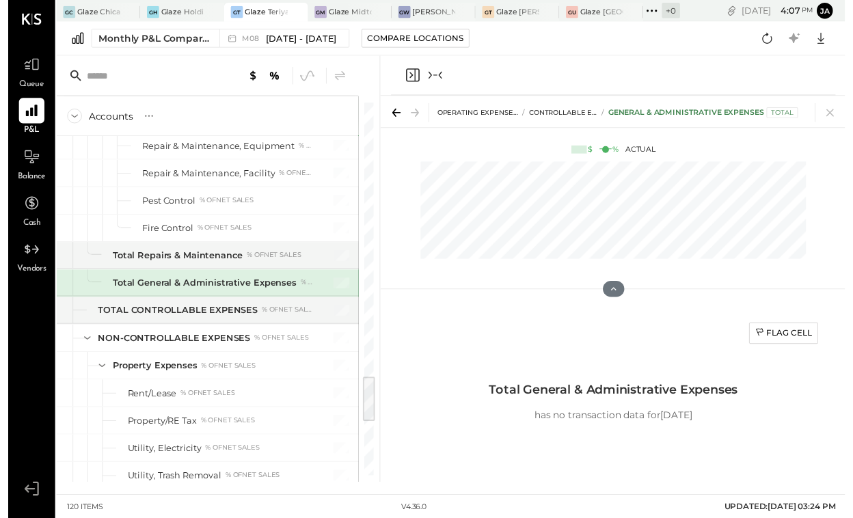
click at [417, 70] on icon "Close panel" at bounding box center [412, 77] width 14 height 14
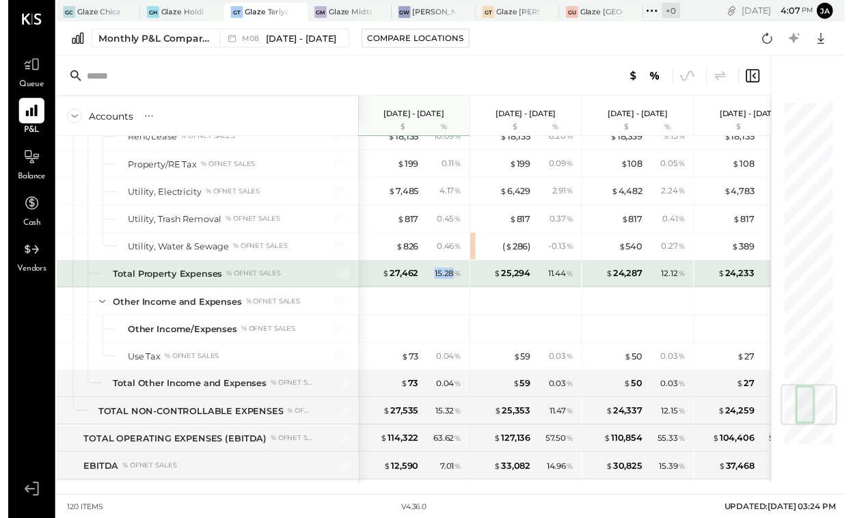
drag, startPoint x: 426, startPoint y: 267, endPoint x: 455, endPoint y: 267, distance: 29.4
click at [455, 273] on div "15.28 %" at bounding box center [444, 279] width 44 height 12
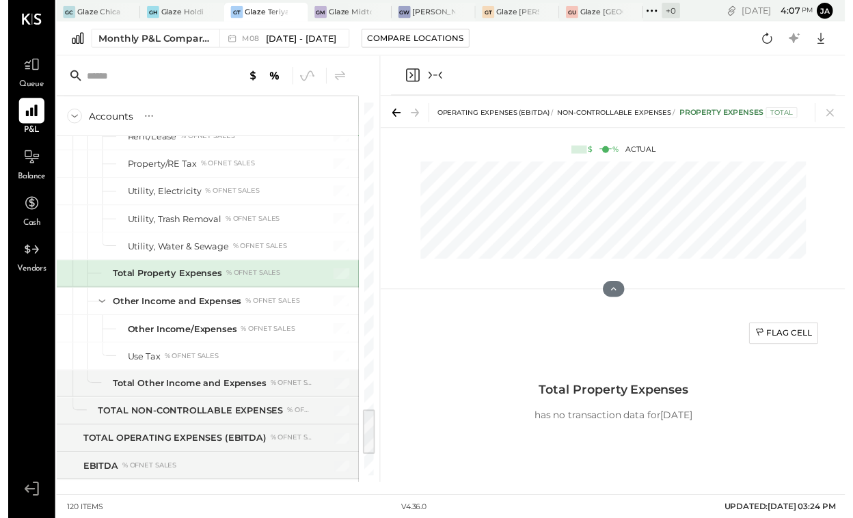
click at [400, 62] on div at bounding box center [616, 77] width 453 height 40
click at [411, 68] on icon "Close panel" at bounding box center [412, 76] width 16 height 16
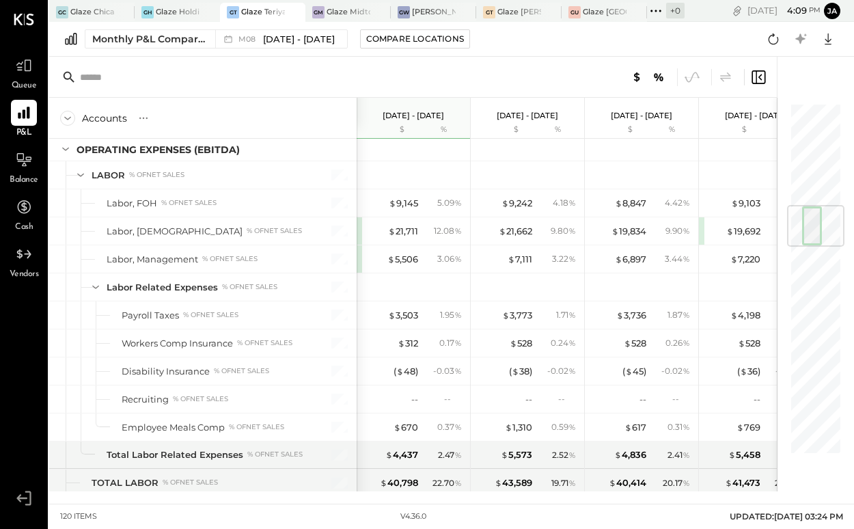
scroll to position [876, 0]
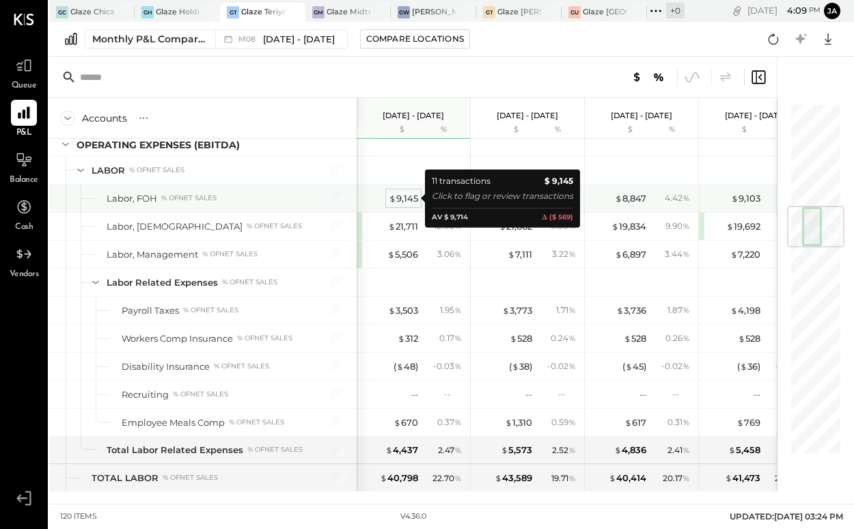
click at [406, 202] on div "$ 9,145" at bounding box center [403, 198] width 29 height 13
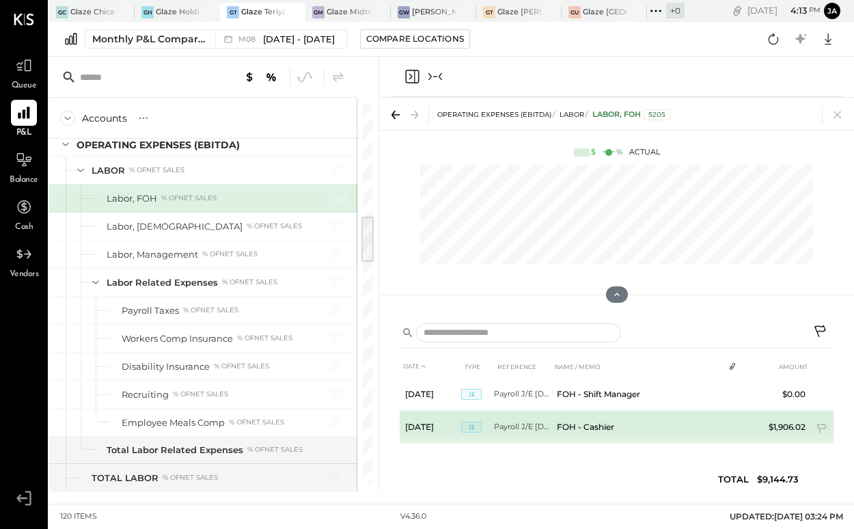
scroll to position [295, 0]
click at [642, 434] on td "FOH - Cashier" at bounding box center [638, 428] width 172 height 33
click at [413, 426] on td "[DATE]" at bounding box center [431, 428] width 62 height 33
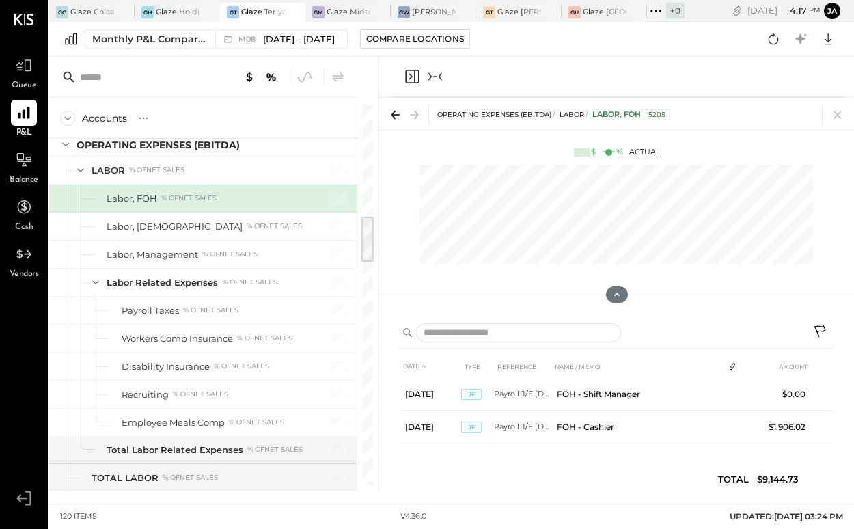
scroll to position [297, 0]
click at [411, 77] on icon "Close panel" at bounding box center [410, 77] width 3 height 6
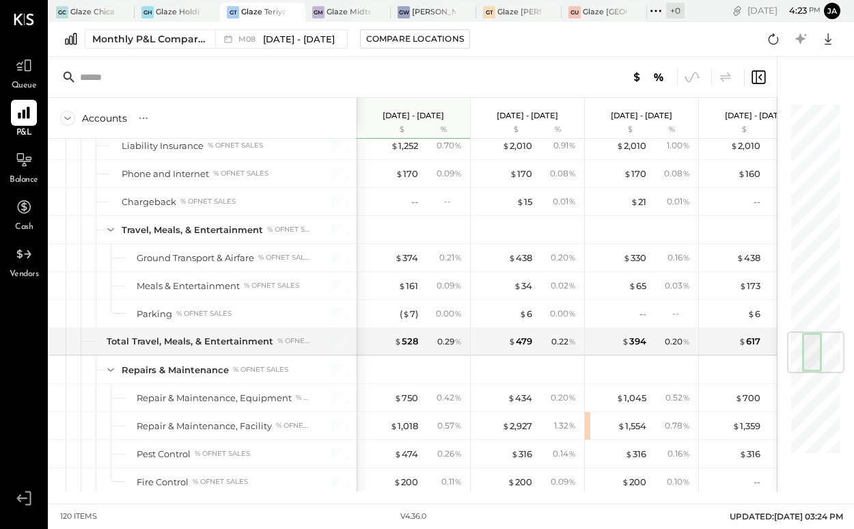
scroll to position [1941, 0]
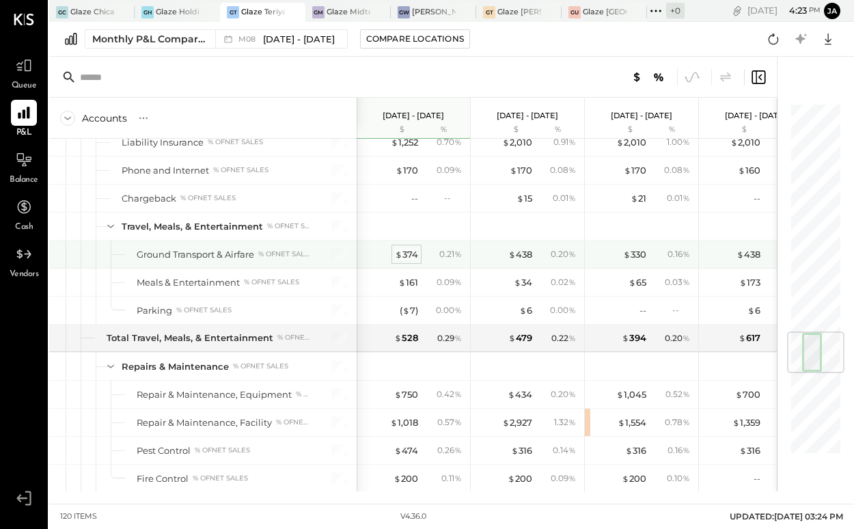
click at [408, 260] on div "$ 374" at bounding box center [406, 254] width 23 height 13
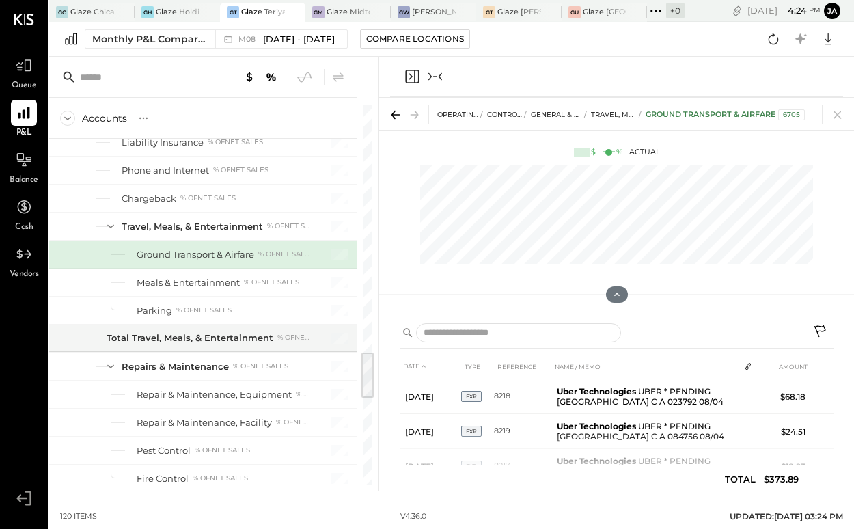
click at [414, 78] on icon "Close panel" at bounding box center [412, 76] width 16 height 16
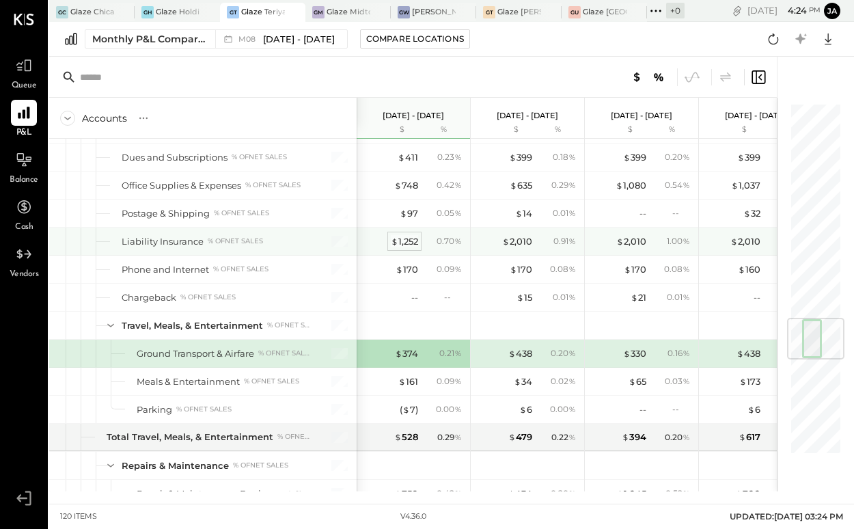
scroll to position [1872, 0]
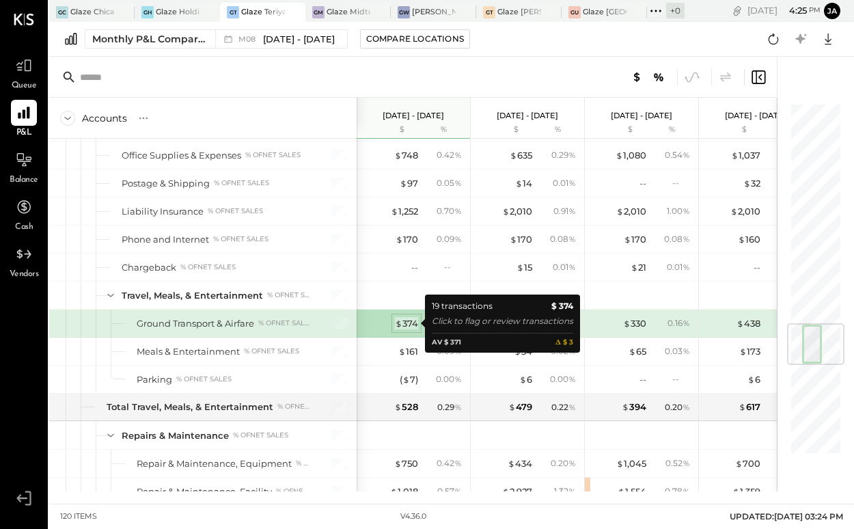
click at [407, 325] on div "$ 374" at bounding box center [406, 323] width 23 height 13
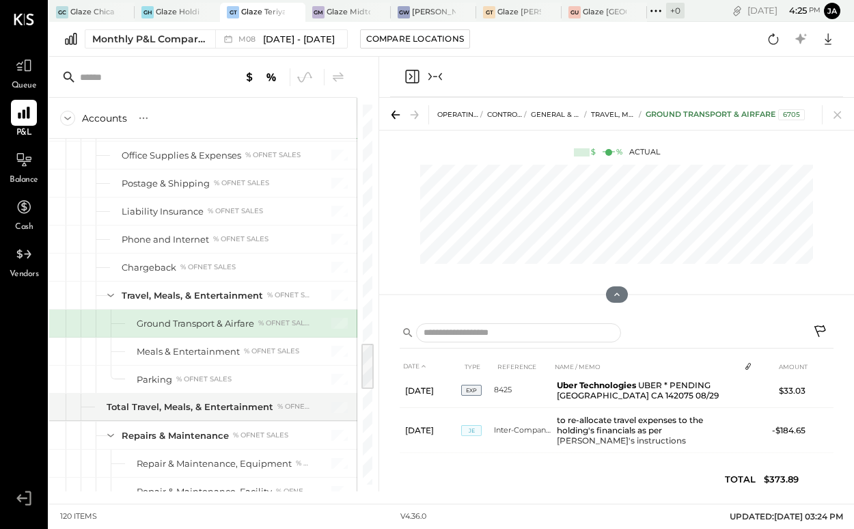
scroll to position [629, 0]
